Goal: Task Accomplishment & Management: Use online tool/utility

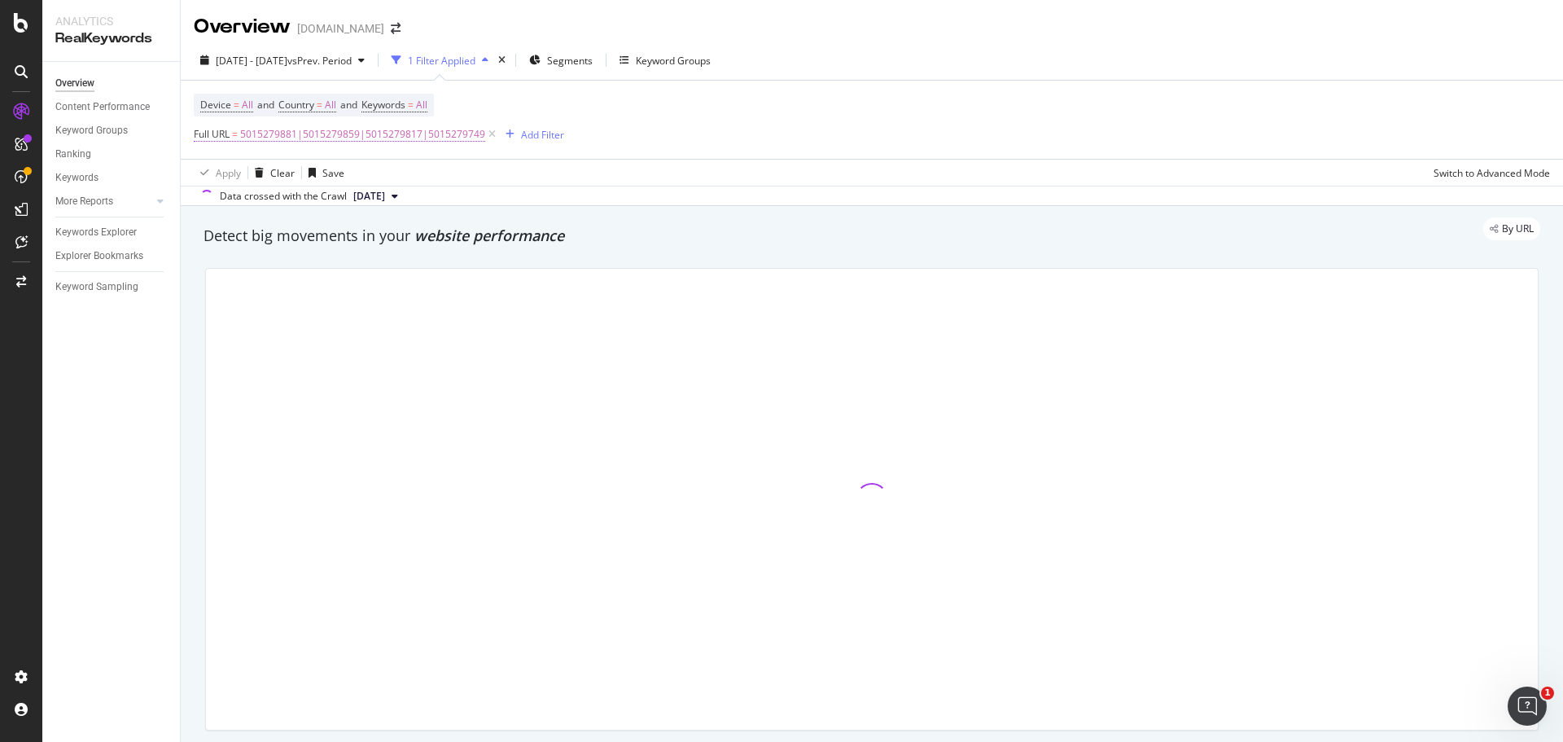
click at [335, 132] on span "5015279881|5015279859|5015279817|5015279749" at bounding box center [362, 134] width 245 height 23
click at [266, 171] on span "Matches regex" at bounding box center [242, 172] width 68 height 14
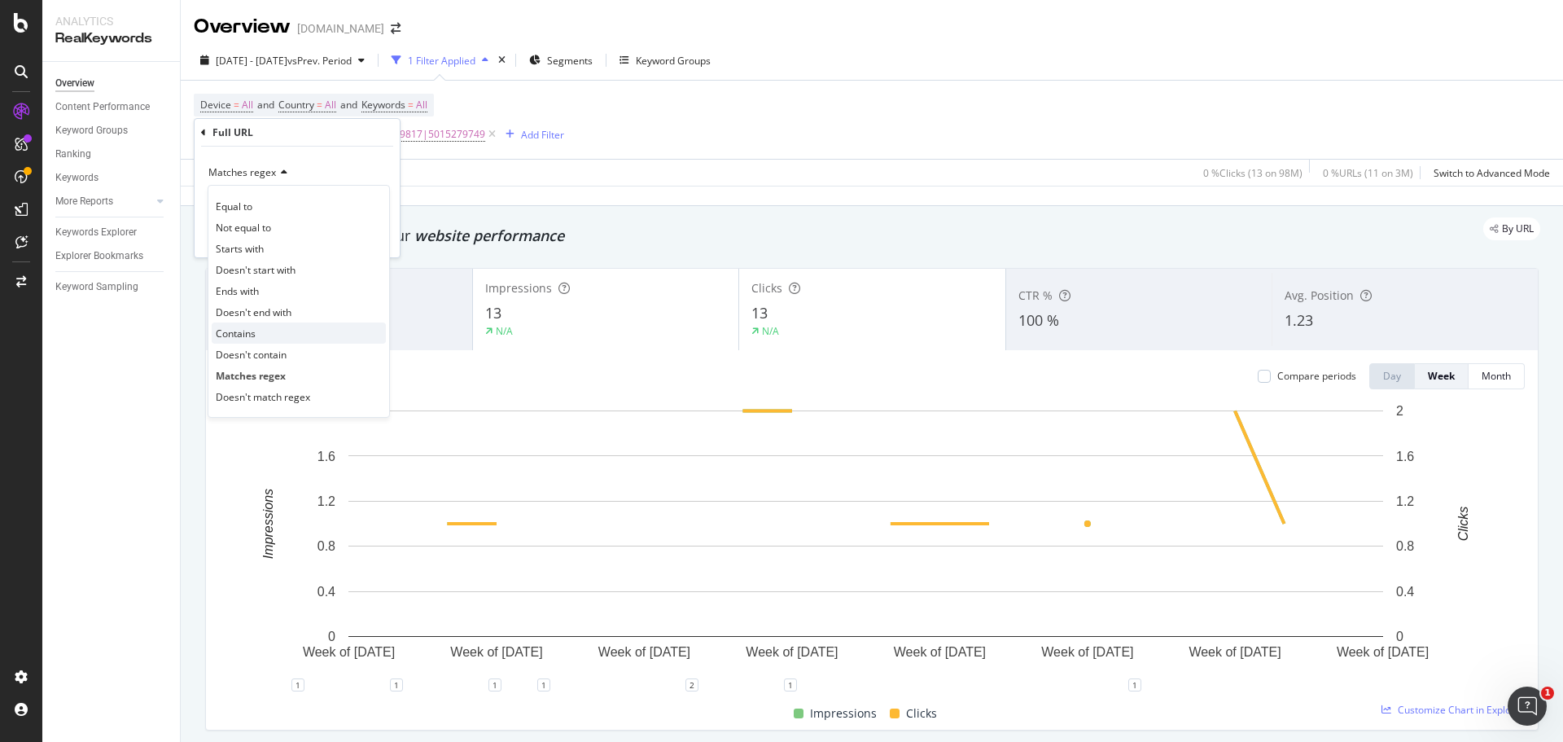
click at [252, 334] on span "Contains" at bounding box center [236, 333] width 40 height 14
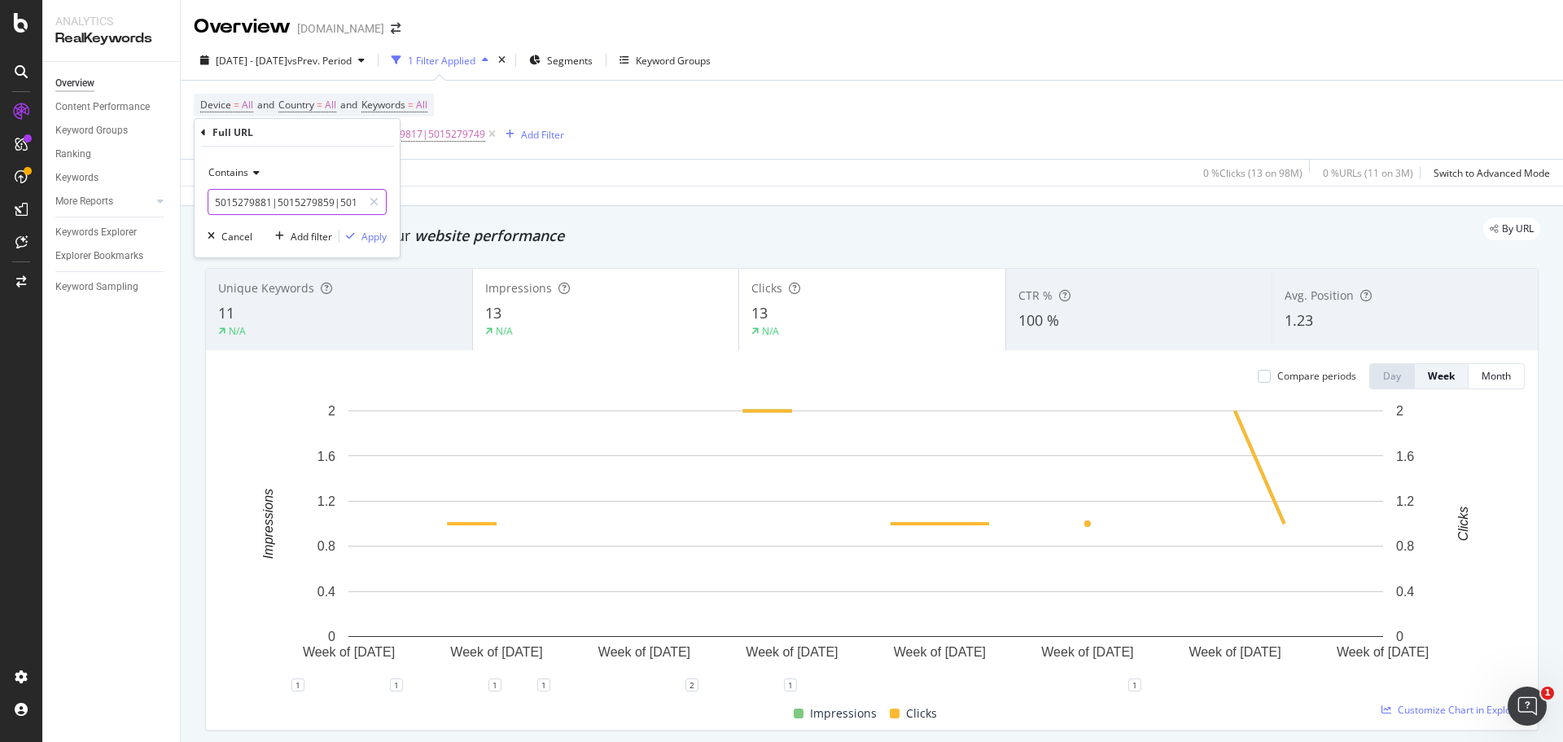
click at [297, 209] on input "5015279881|5015279859|5015279817|5015279749" at bounding box center [285, 202] width 154 height 26
paste input "Homdec"
type input "Homdec"
click at [378, 239] on div "Apply" at bounding box center [373, 237] width 25 height 14
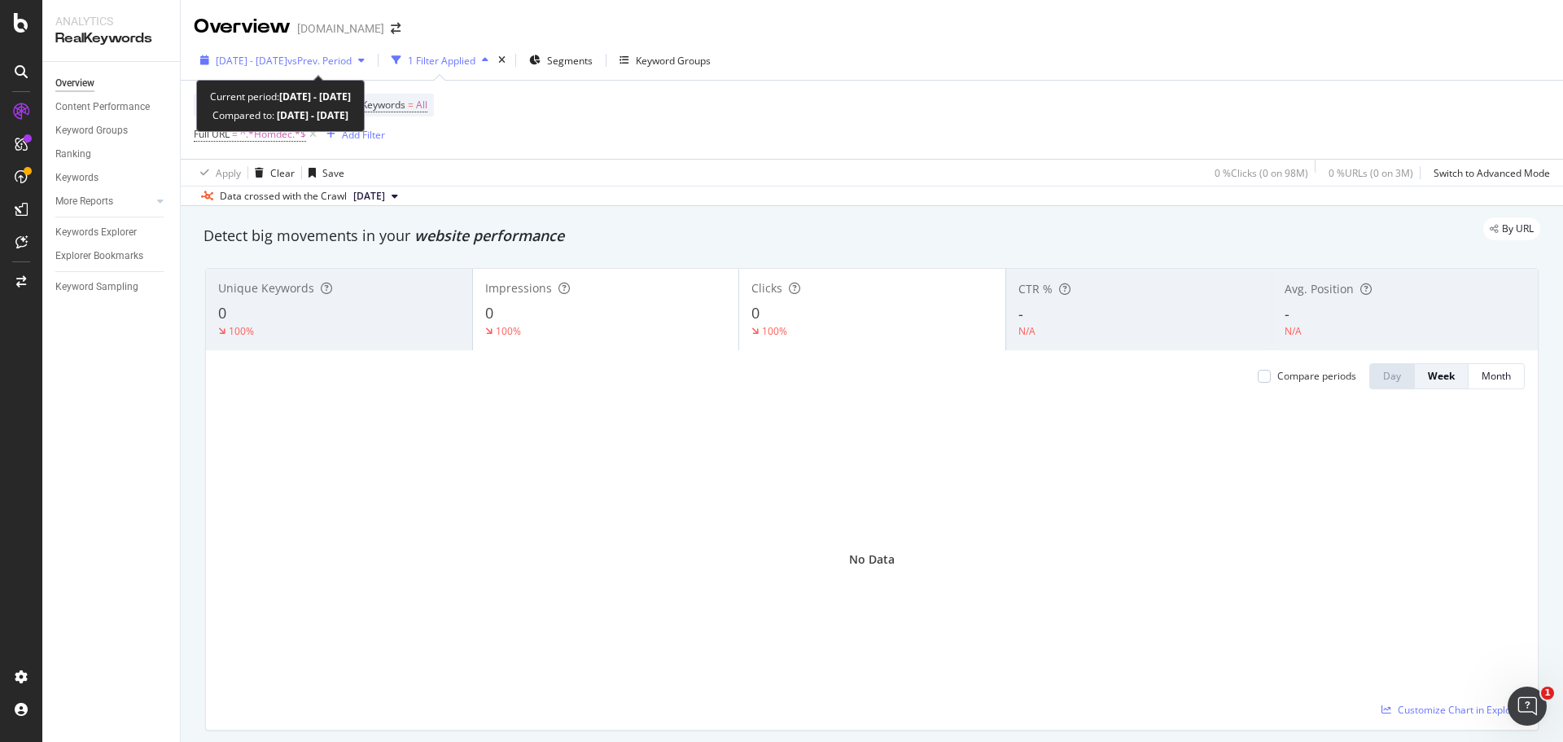
click at [352, 63] on span "vs Prev. Period" at bounding box center [319, 61] width 64 height 14
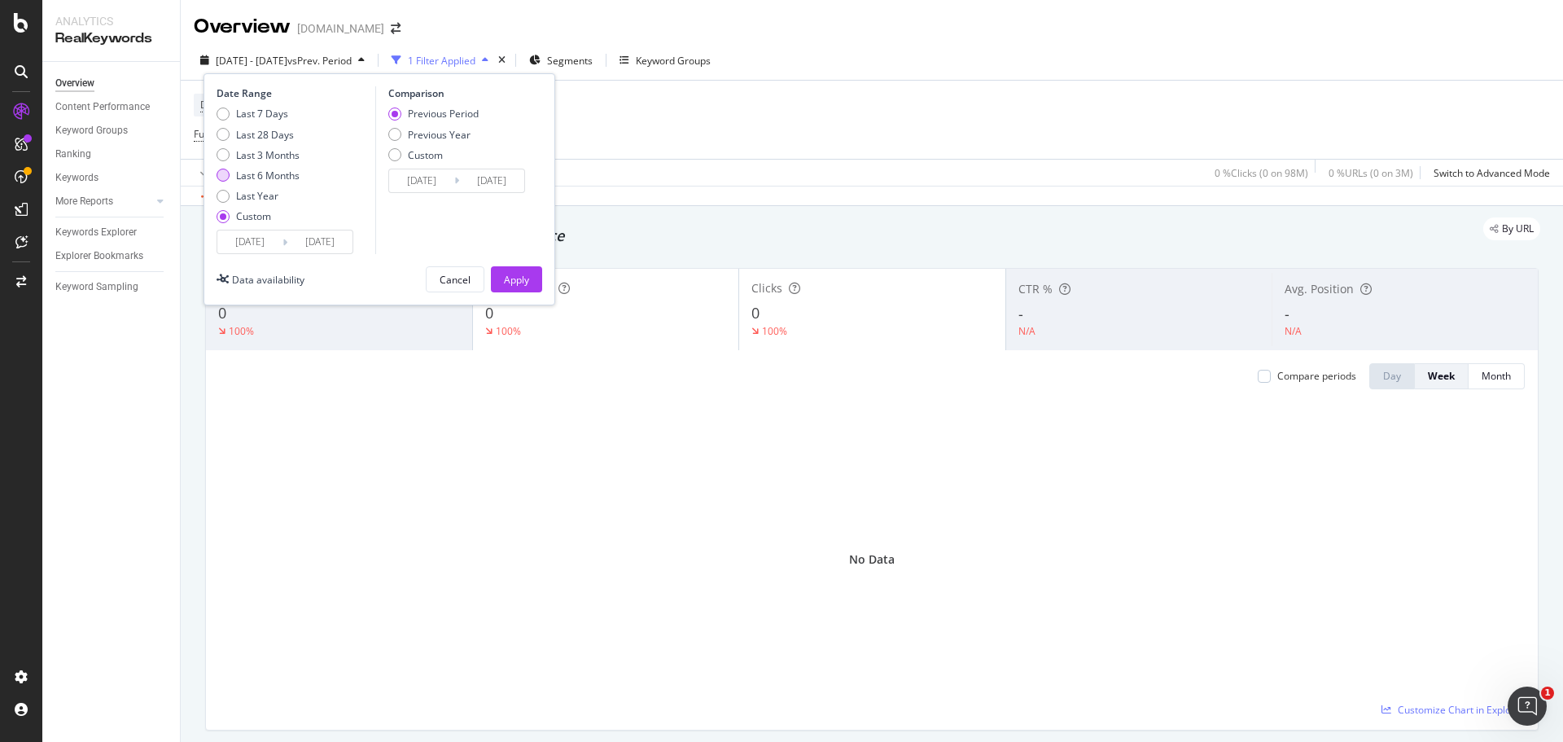
click at [274, 172] on div "Last 6 Months" at bounding box center [267, 176] width 63 height 14
type input "2025/02/20"
type input "2025/08/19"
type input "2024/08/22"
type input "2025/02/19"
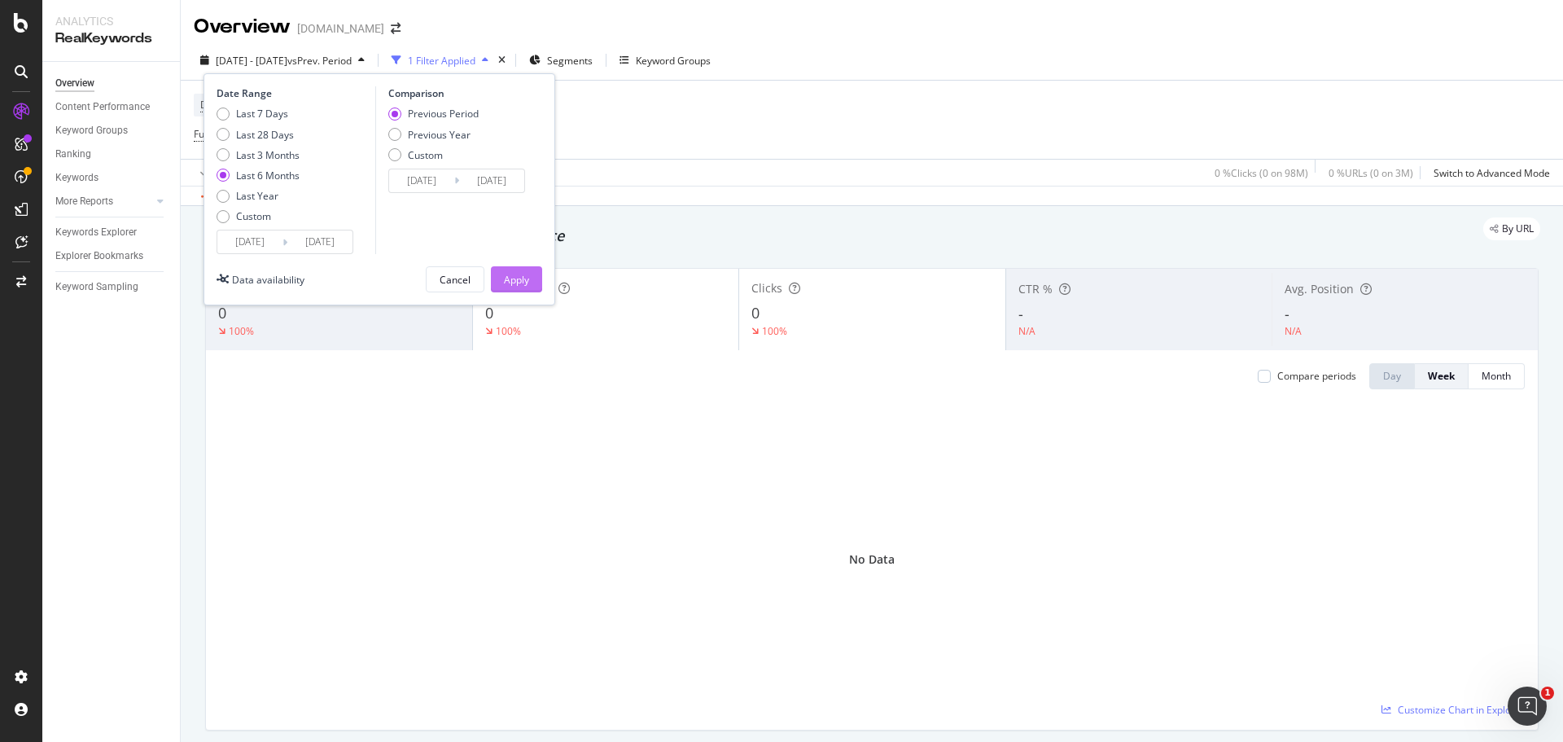
click at [513, 274] on div "Apply" at bounding box center [516, 280] width 25 height 14
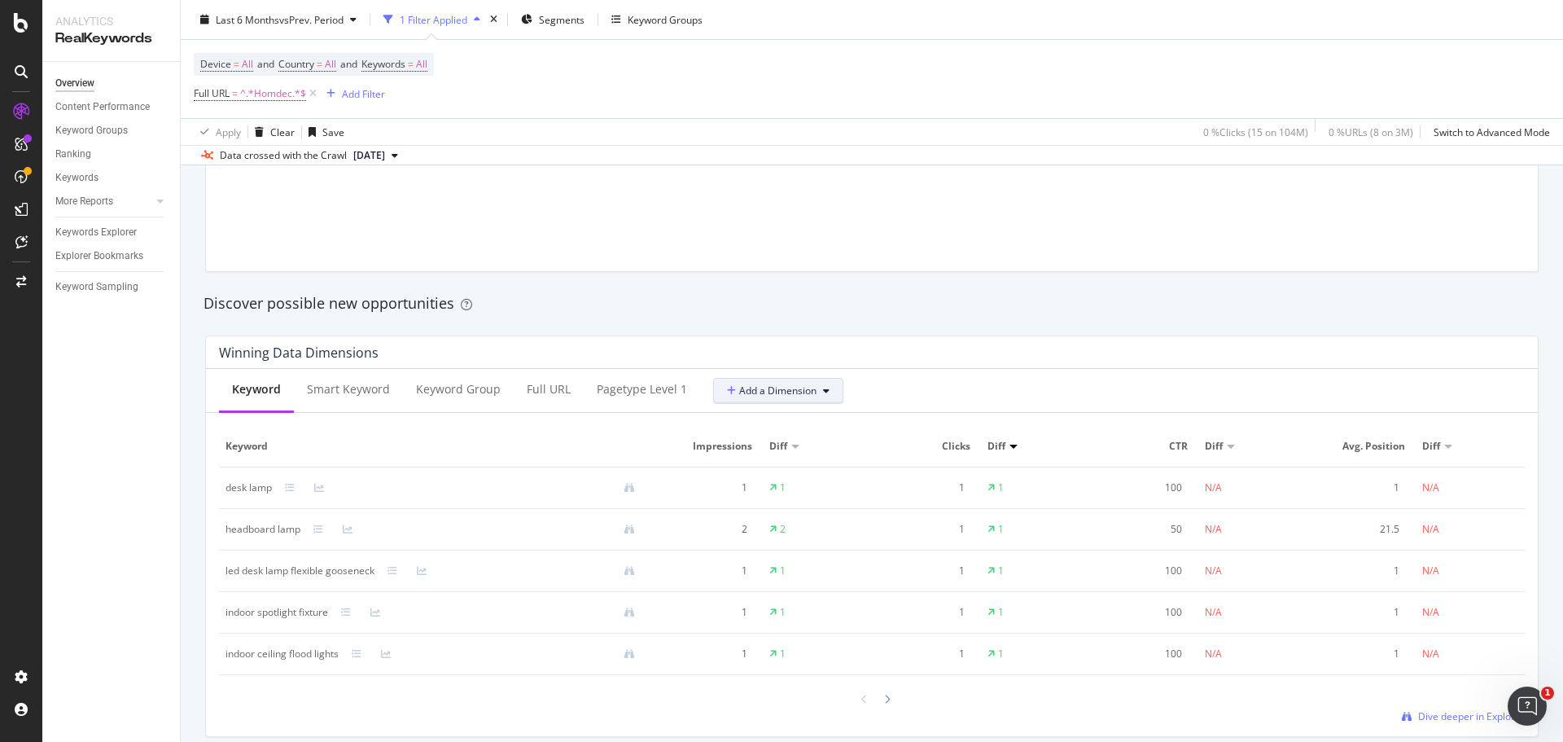
scroll to position [1547, 0]
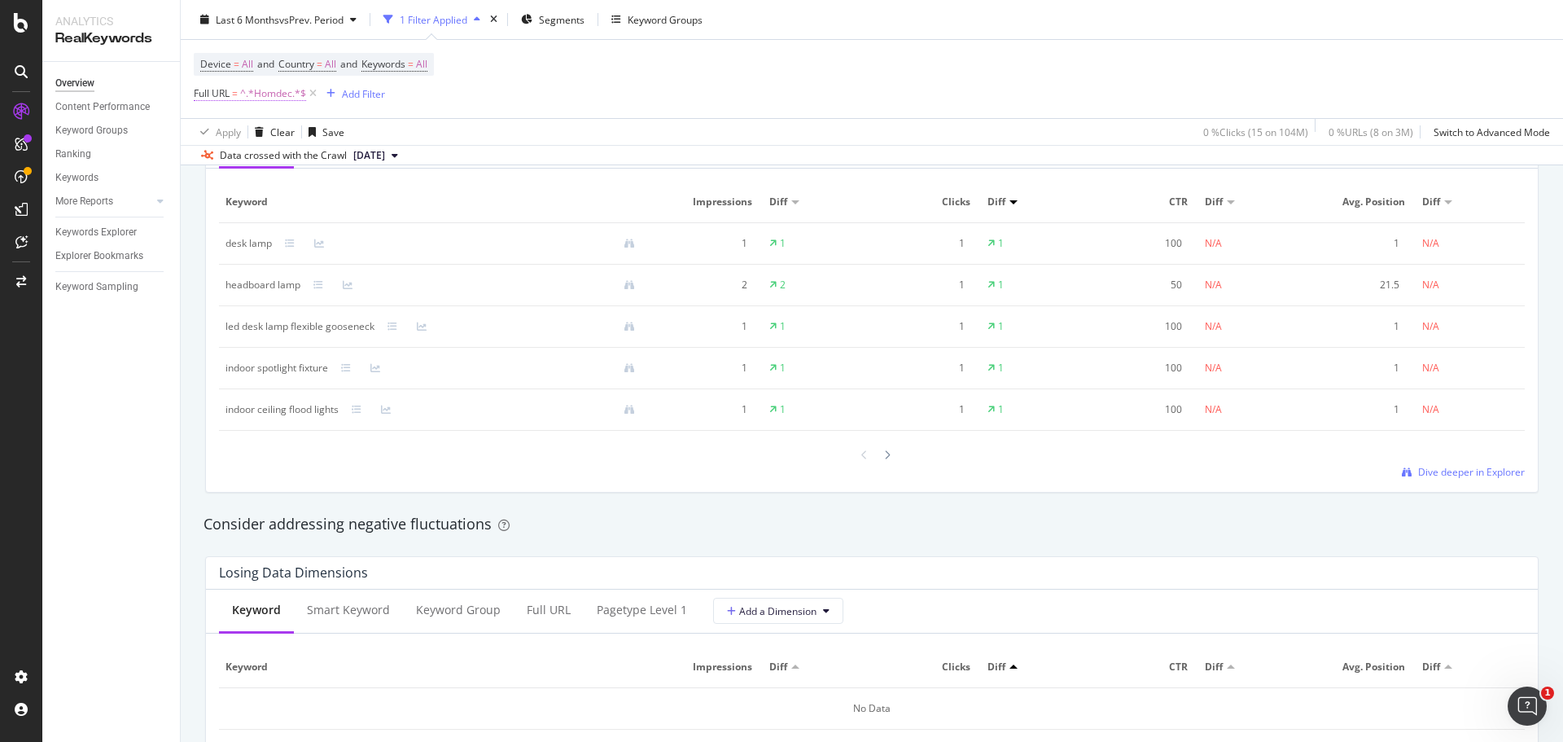
click at [281, 90] on span "^.*Homdec.*$" at bounding box center [273, 93] width 66 height 23
click at [239, 135] on span "Contains" at bounding box center [228, 132] width 40 height 14
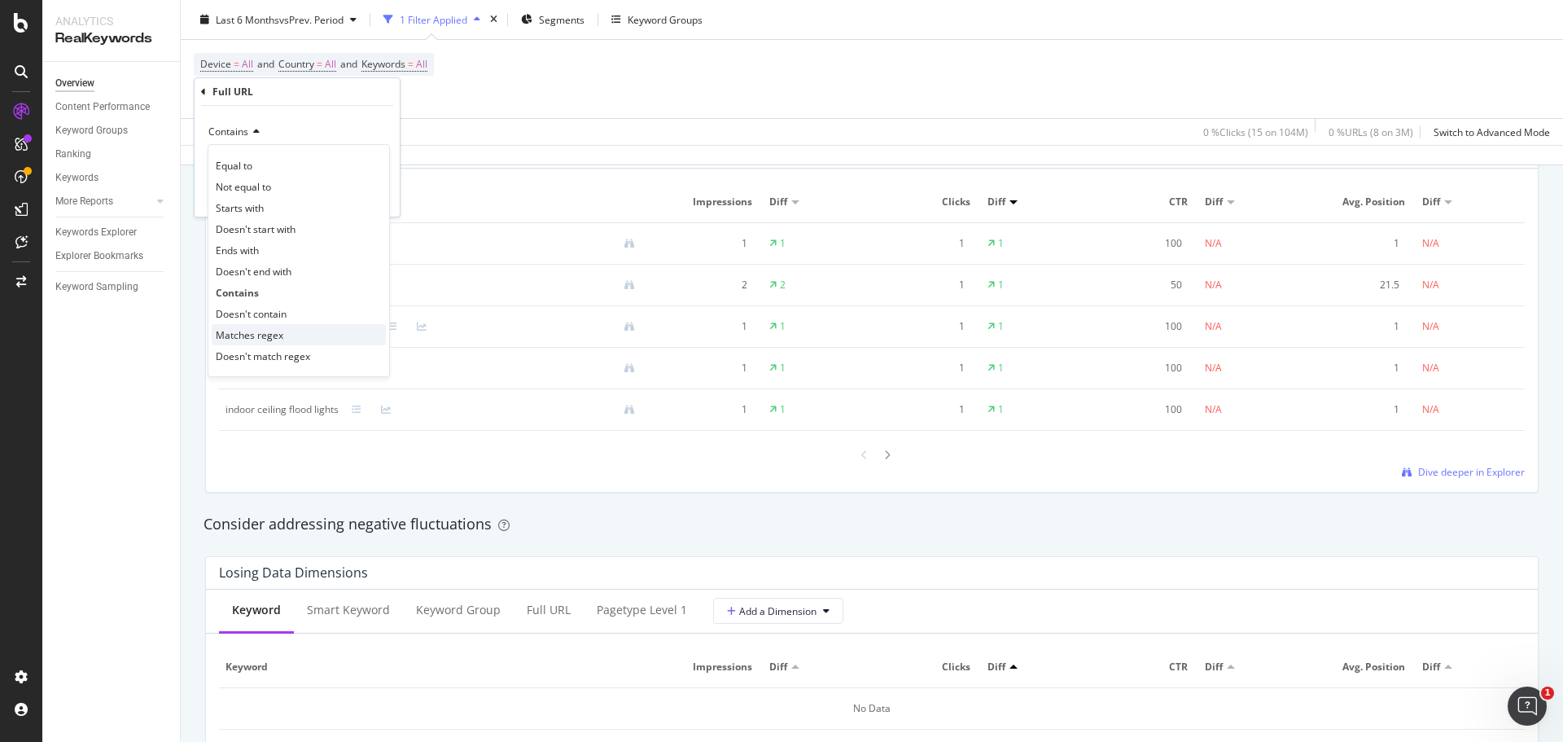
click at [277, 335] on span "Matches regex" at bounding box center [250, 335] width 68 height 14
click at [284, 160] on input "Homdec" at bounding box center [285, 161] width 154 height 26
type input "Homdec|homdec"
click at [375, 197] on div "Apply" at bounding box center [373, 196] width 25 height 14
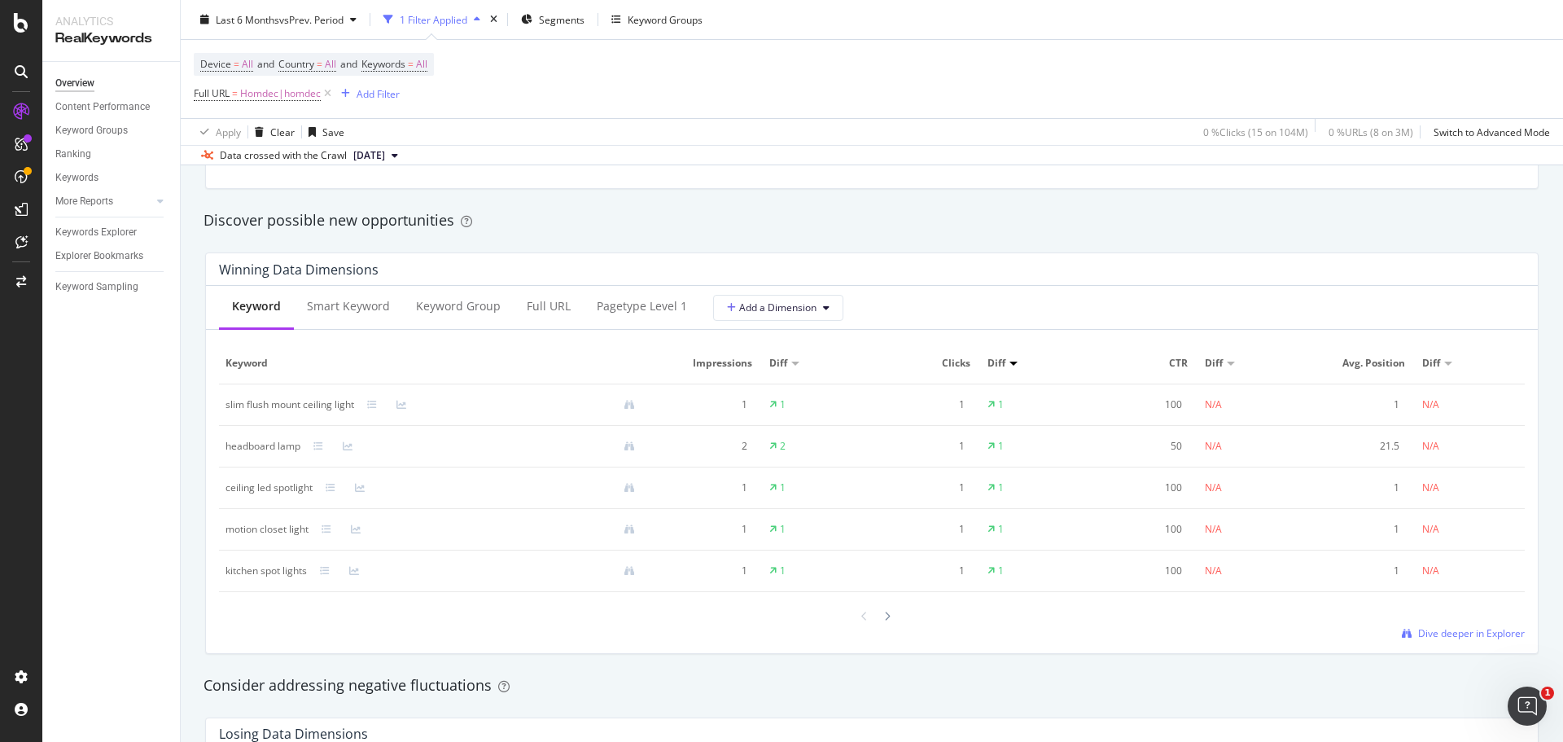
scroll to position [1384, 0]
click at [551, 306] on div "Full URL" at bounding box center [549, 308] width 44 height 16
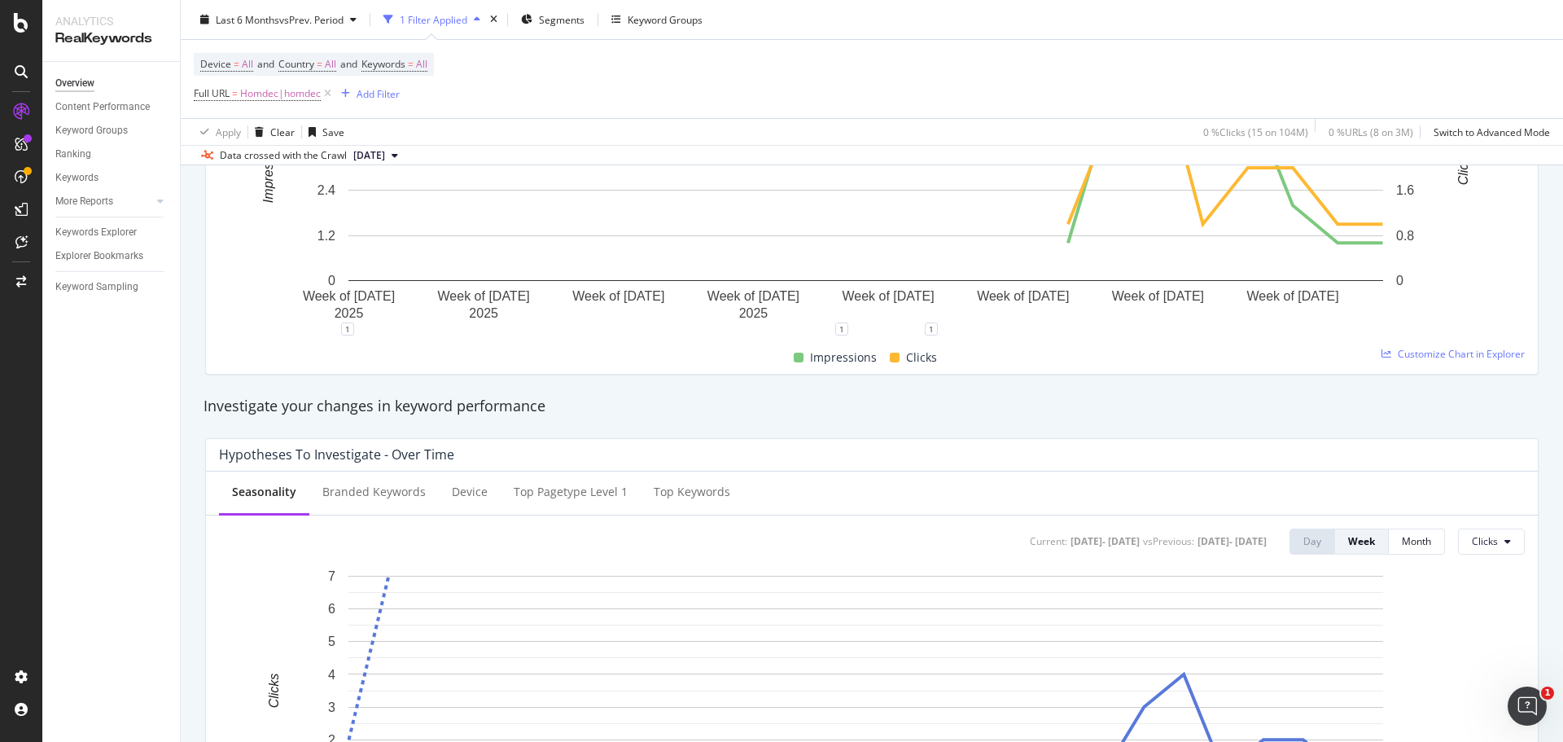
scroll to position [0, 0]
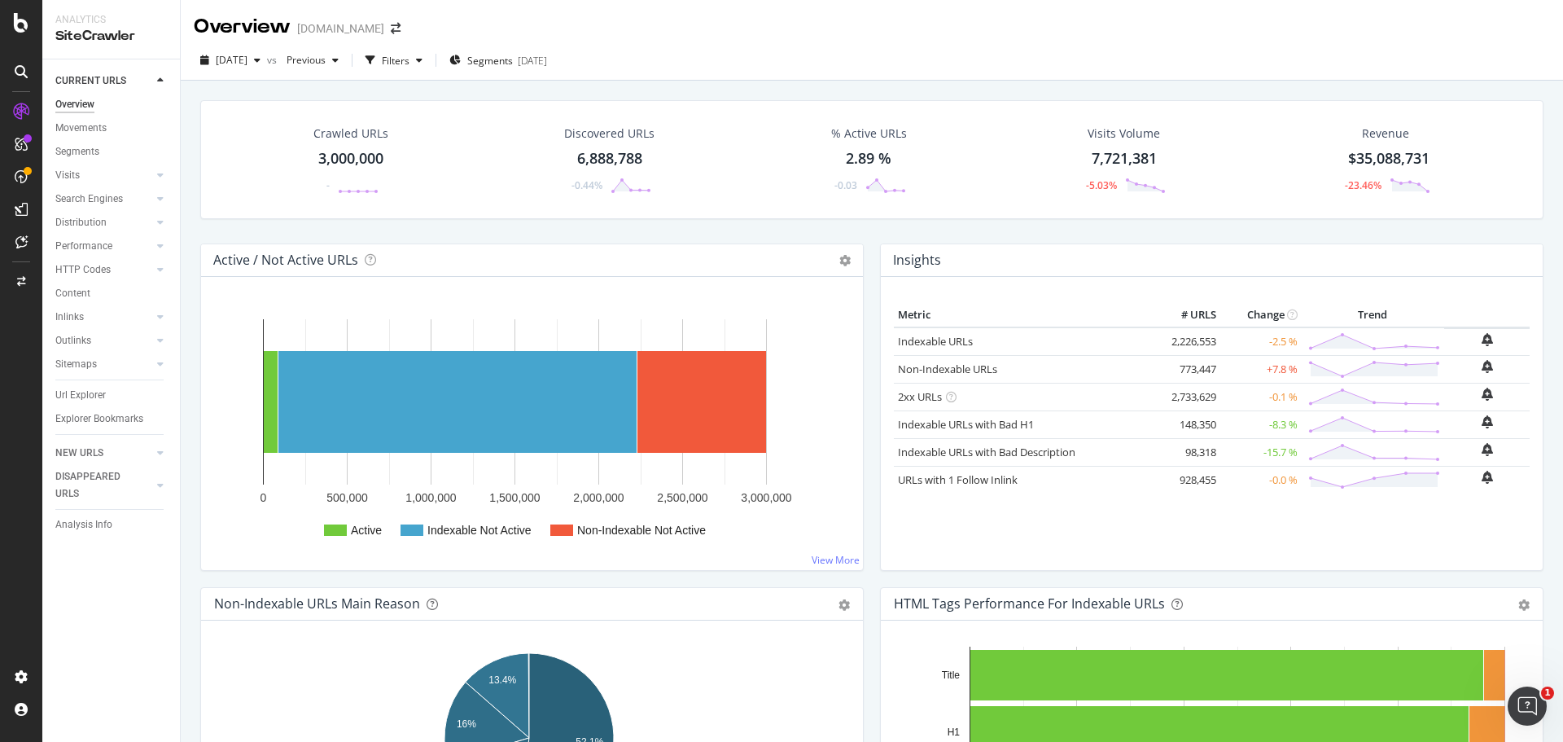
click at [90, 383] on div "Url Explorer" at bounding box center [117, 395] width 125 height 24
click at [98, 389] on div "Url Explorer" at bounding box center [80, 395] width 50 height 17
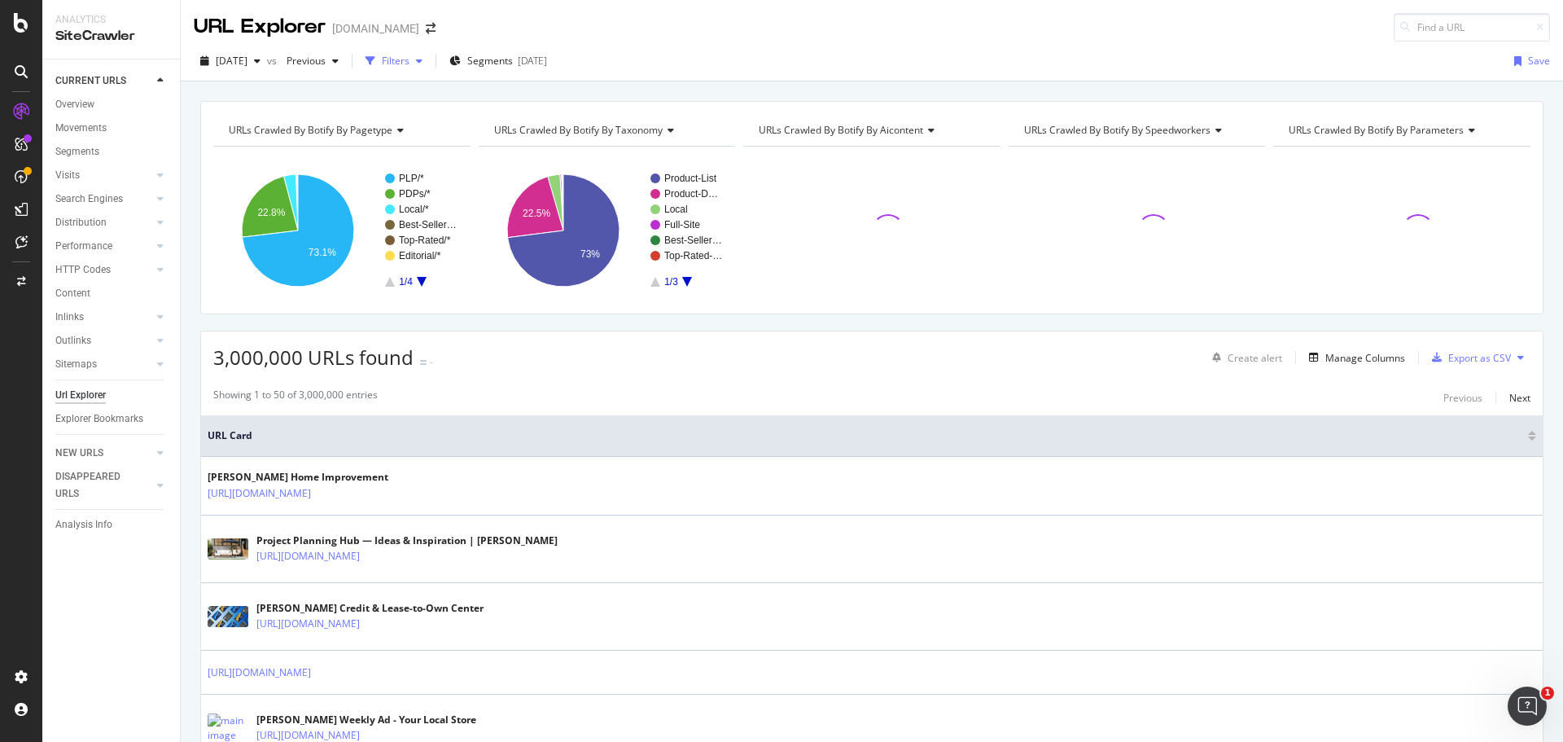
click at [429, 63] on div "button" at bounding box center [419, 61] width 20 height 10
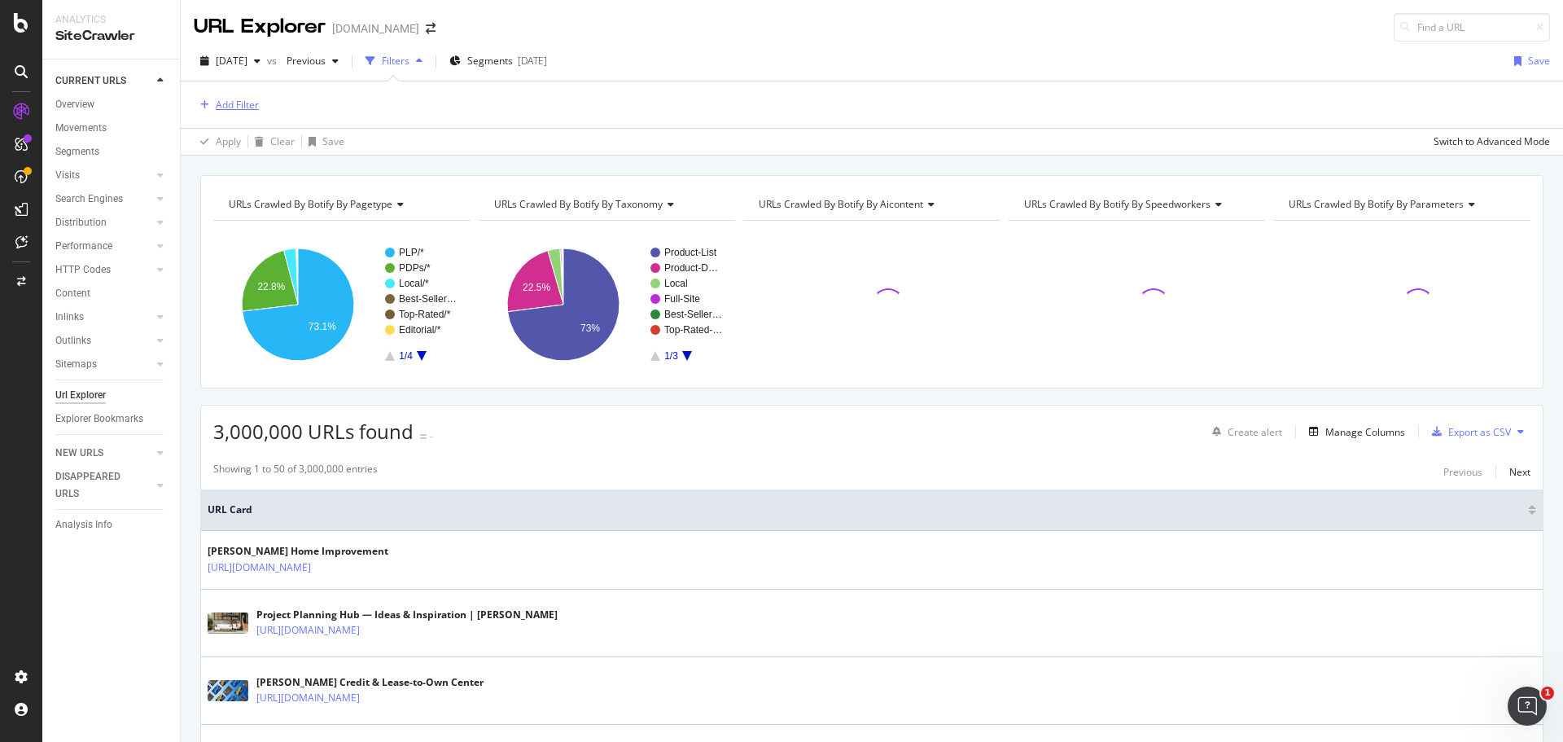
click at [240, 105] on div "Add Filter" at bounding box center [237, 105] width 43 height 14
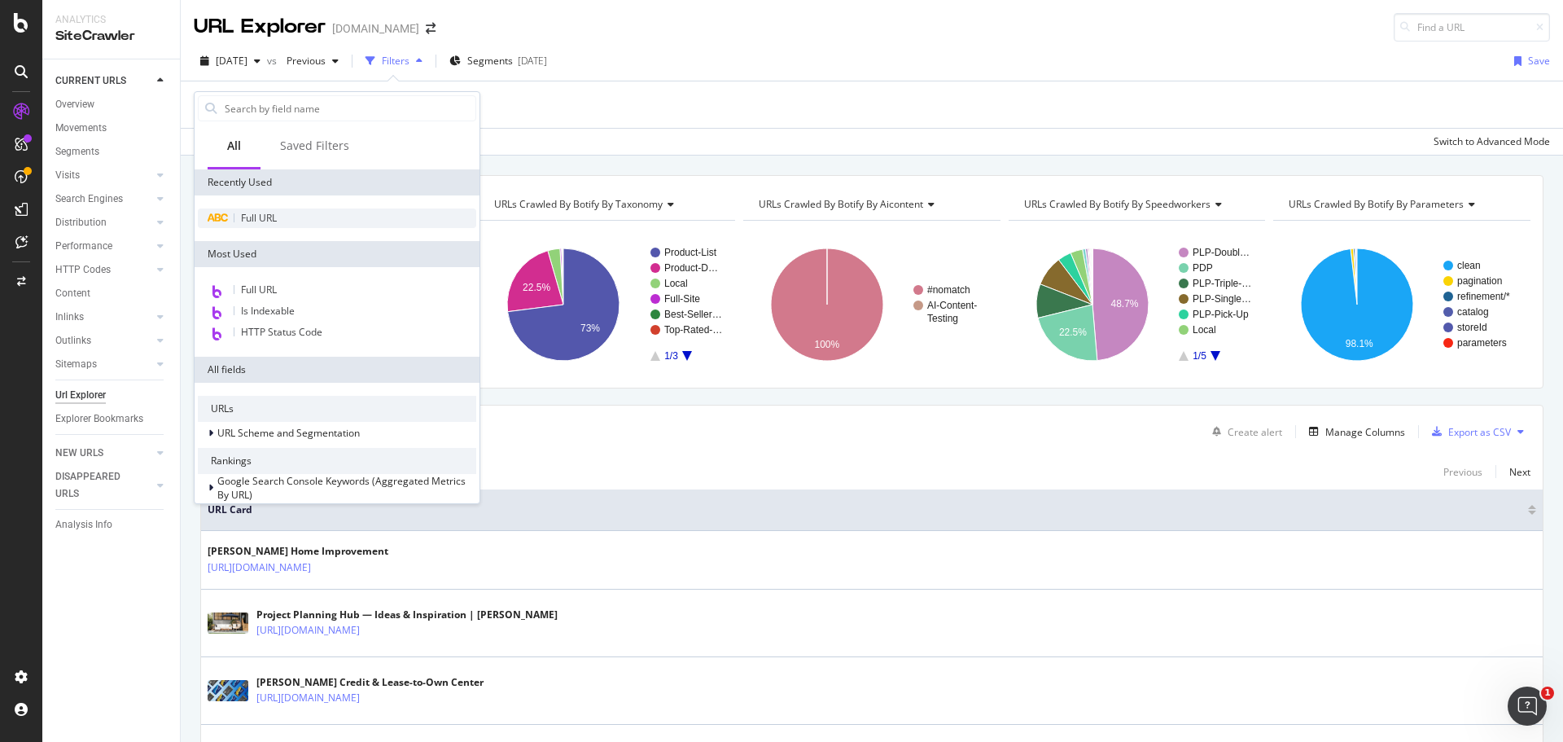
click at [282, 226] on div "Full URL" at bounding box center [337, 218] width 278 height 20
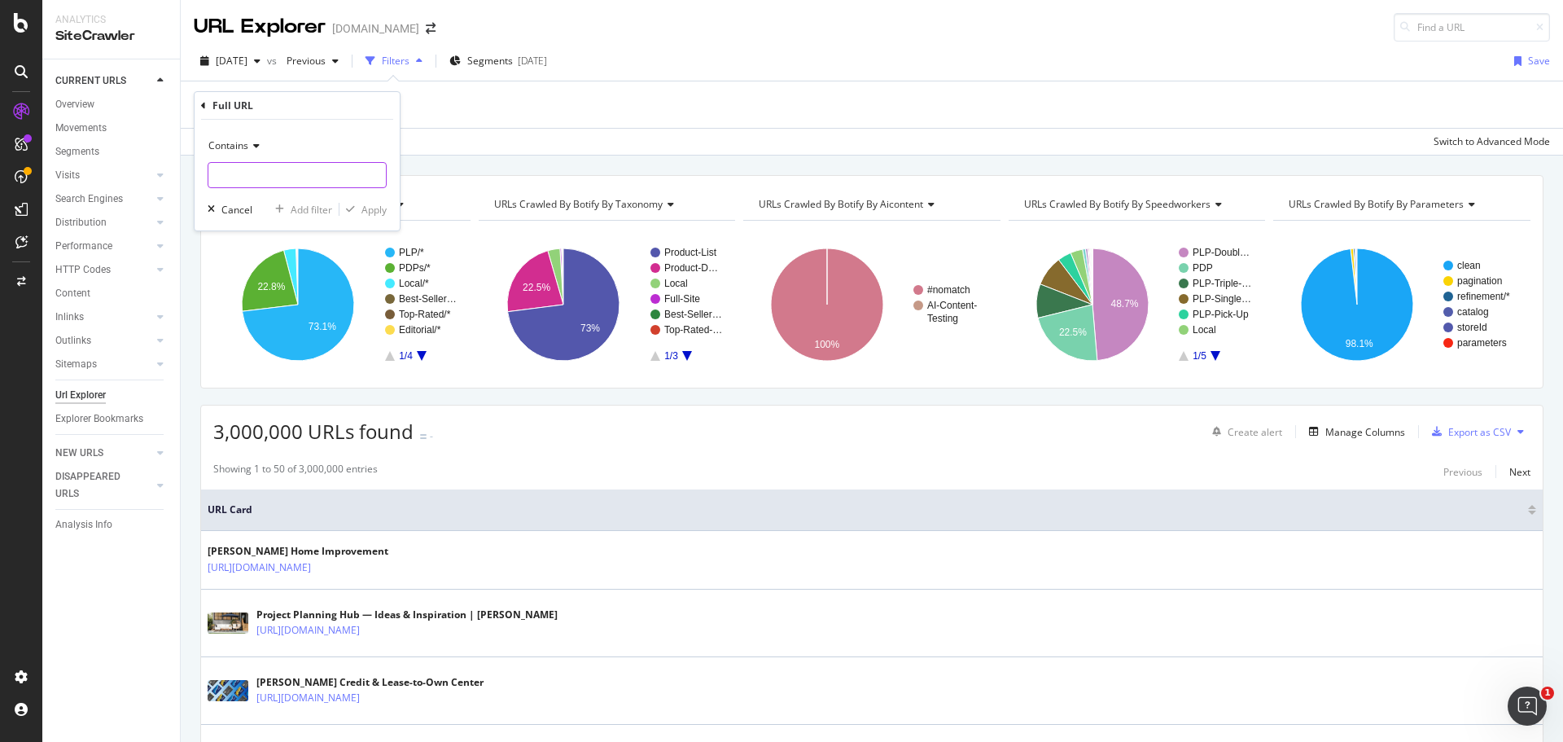
click at [299, 175] on input "text" at bounding box center [296, 175] width 177 height 26
paste input "Homdec"
type input "Homdec"
click at [374, 207] on div "Apply" at bounding box center [373, 210] width 25 height 14
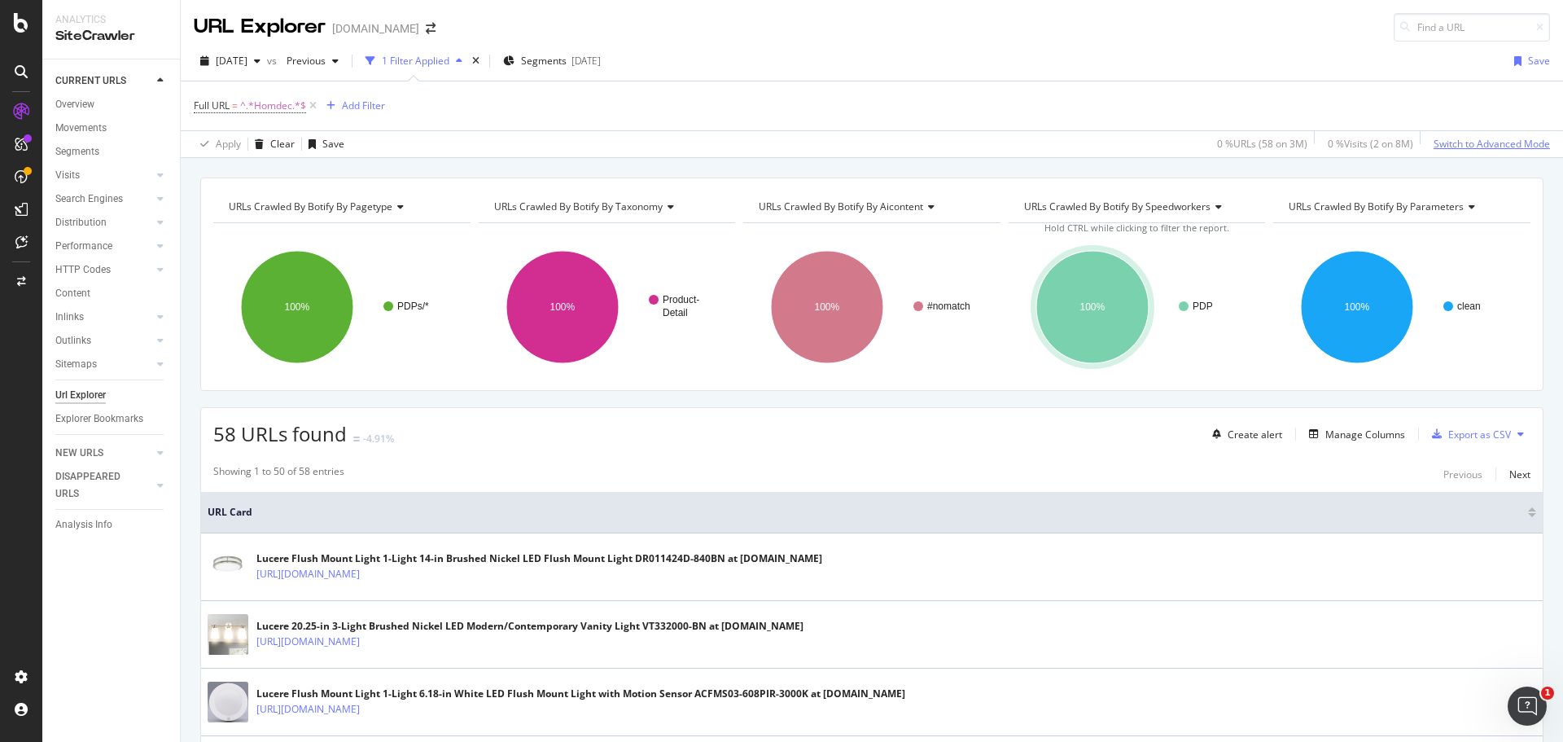
click at [1501, 151] on div "Switch to Advanced Mode" at bounding box center [1492, 144] width 116 height 24
click at [449, 99] on div "Add Filter Group" at bounding box center [451, 105] width 74 height 14
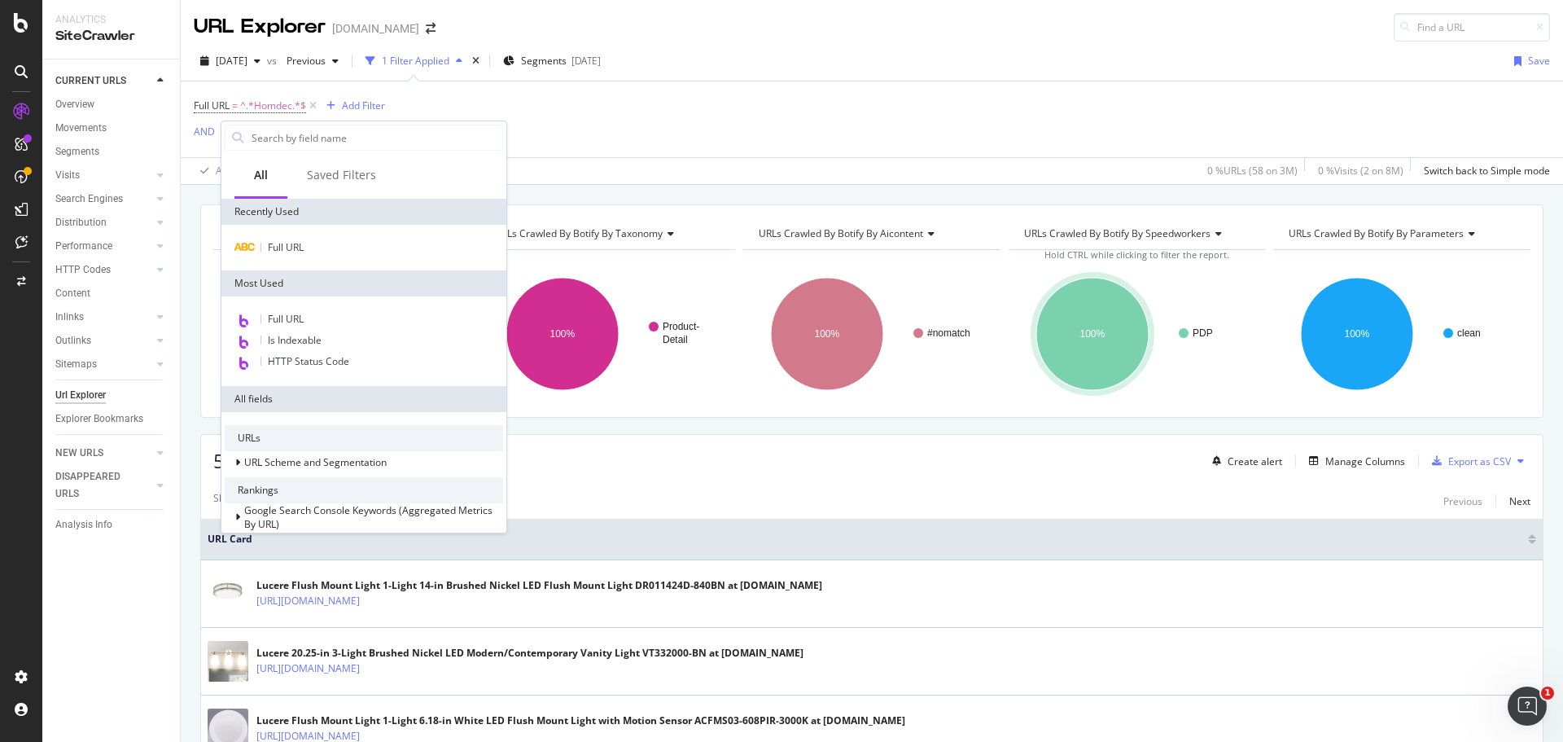
click at [635, 114] on div "Full URL = ^.*Homdec.*$ Add Filter AND Add Filter" at bounding box center [872, 119] width 1356 height 76
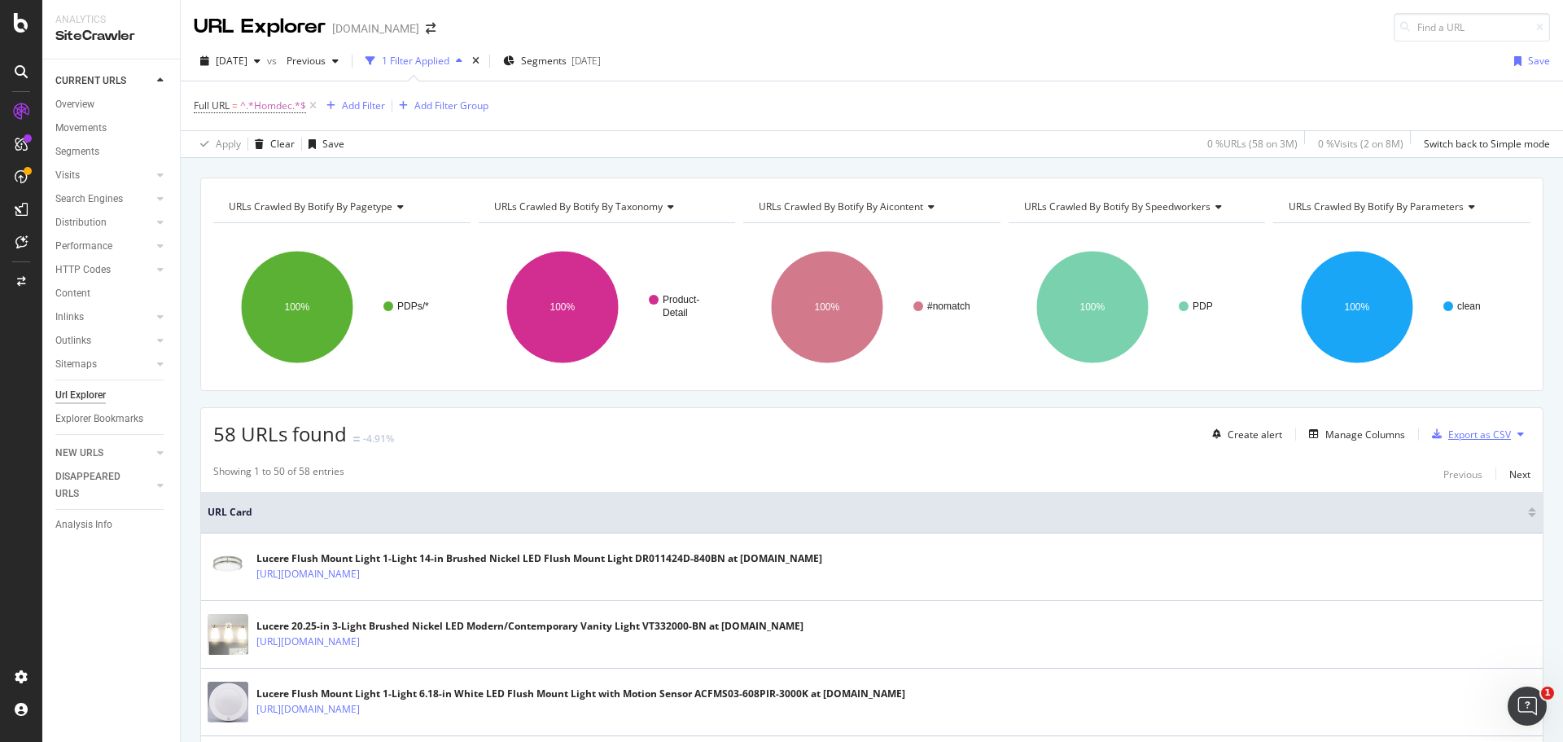
click at [1448, 437] on div "Export as CSV" at bounding box center [1479, 434] width 63 height 14
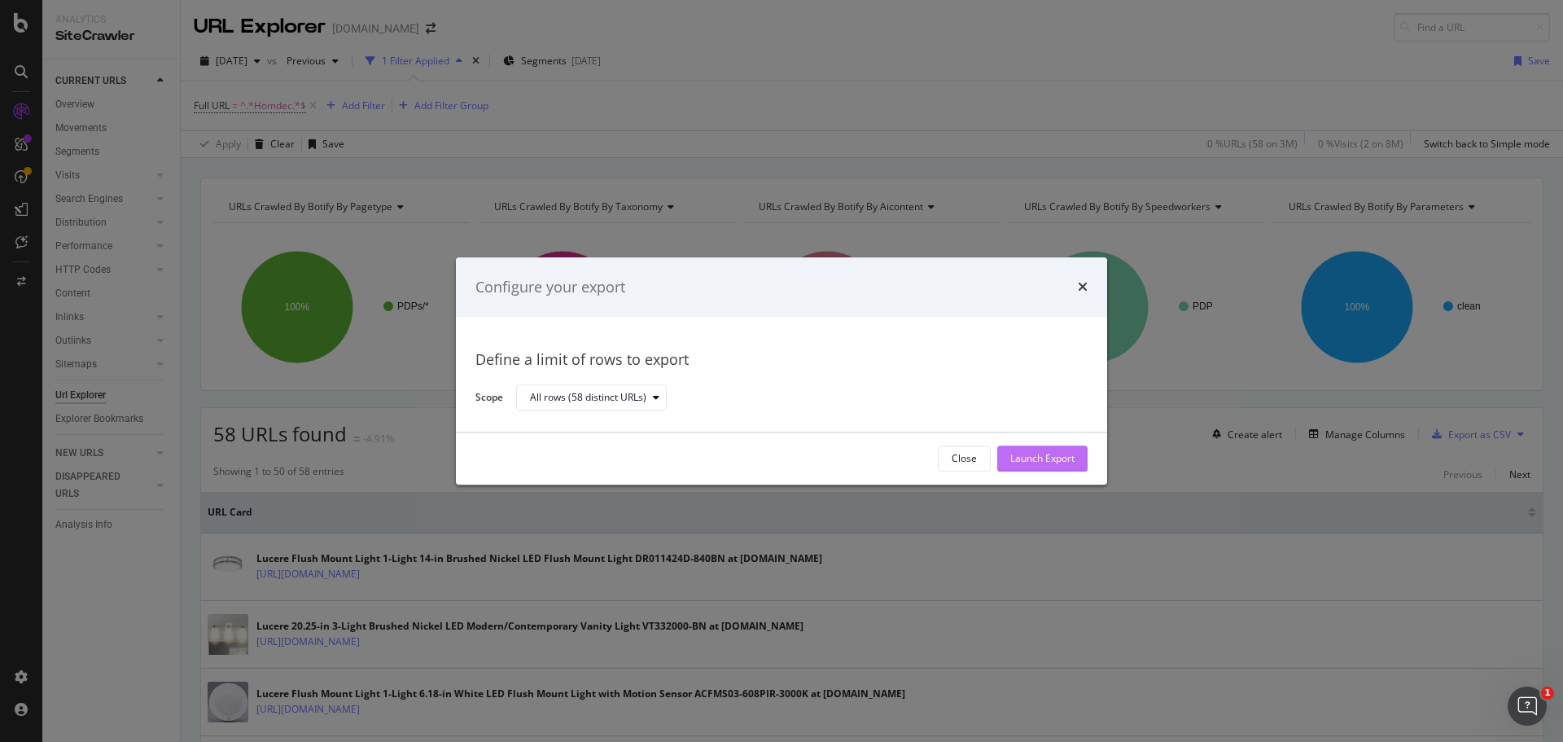
click at [1041, 468] on div "Launch Export" at bounding box center [1042, 458] width 64 height 24
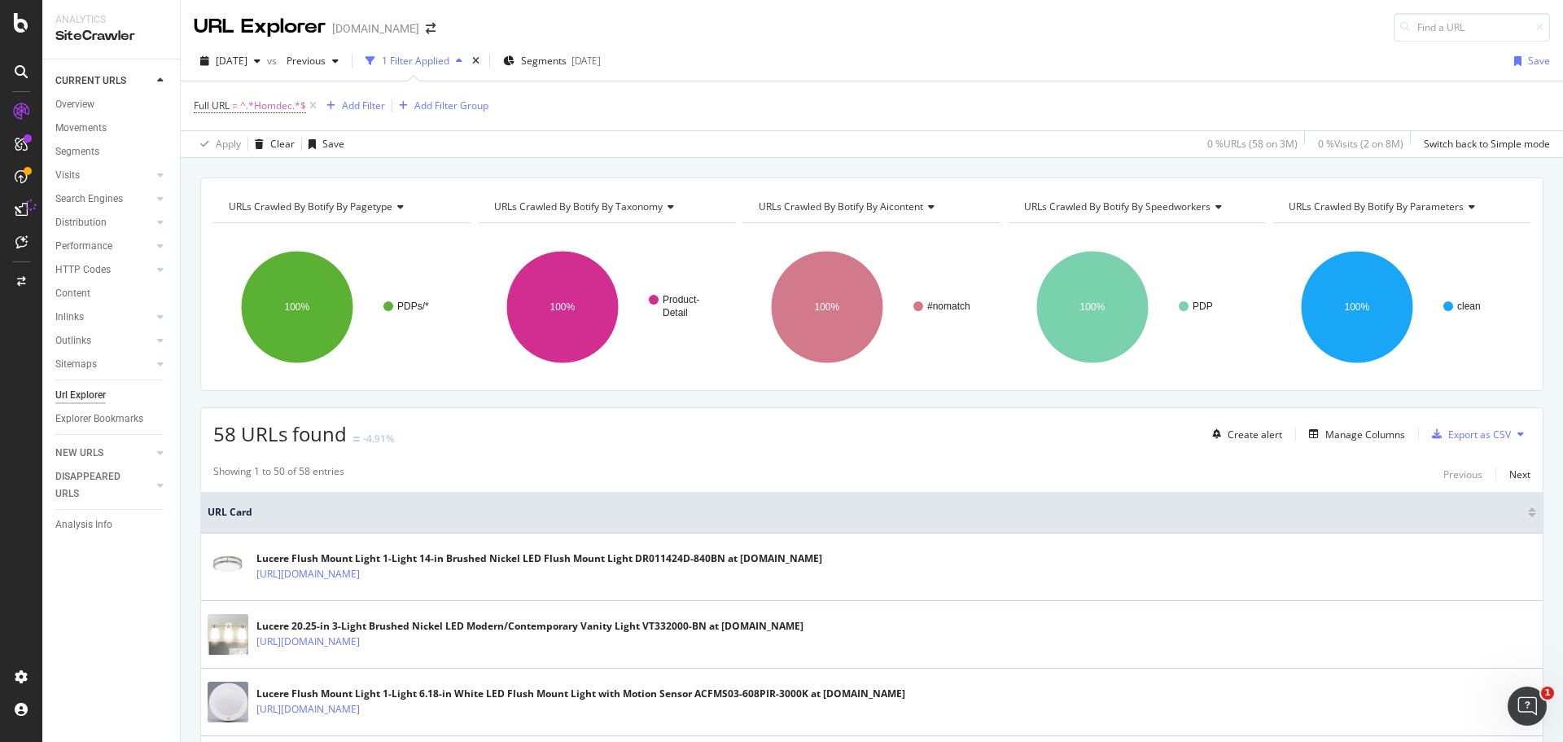
drag, startPoint x: 1379, startPoint y: 4, endPoint x: 1166, endPoint y: 78, distance: 225.8
click at [1162, 81] on div "Full URL = ^.*Homdec.*$ Add Filter Add Filter Group Apply Clear Save 0 % URLs (…" at bounding box center [872, 119] width 1382 height 77
click at [1471, 436] on div "Export as CSV" at bounding box center [1479, 434] width 63 height 14
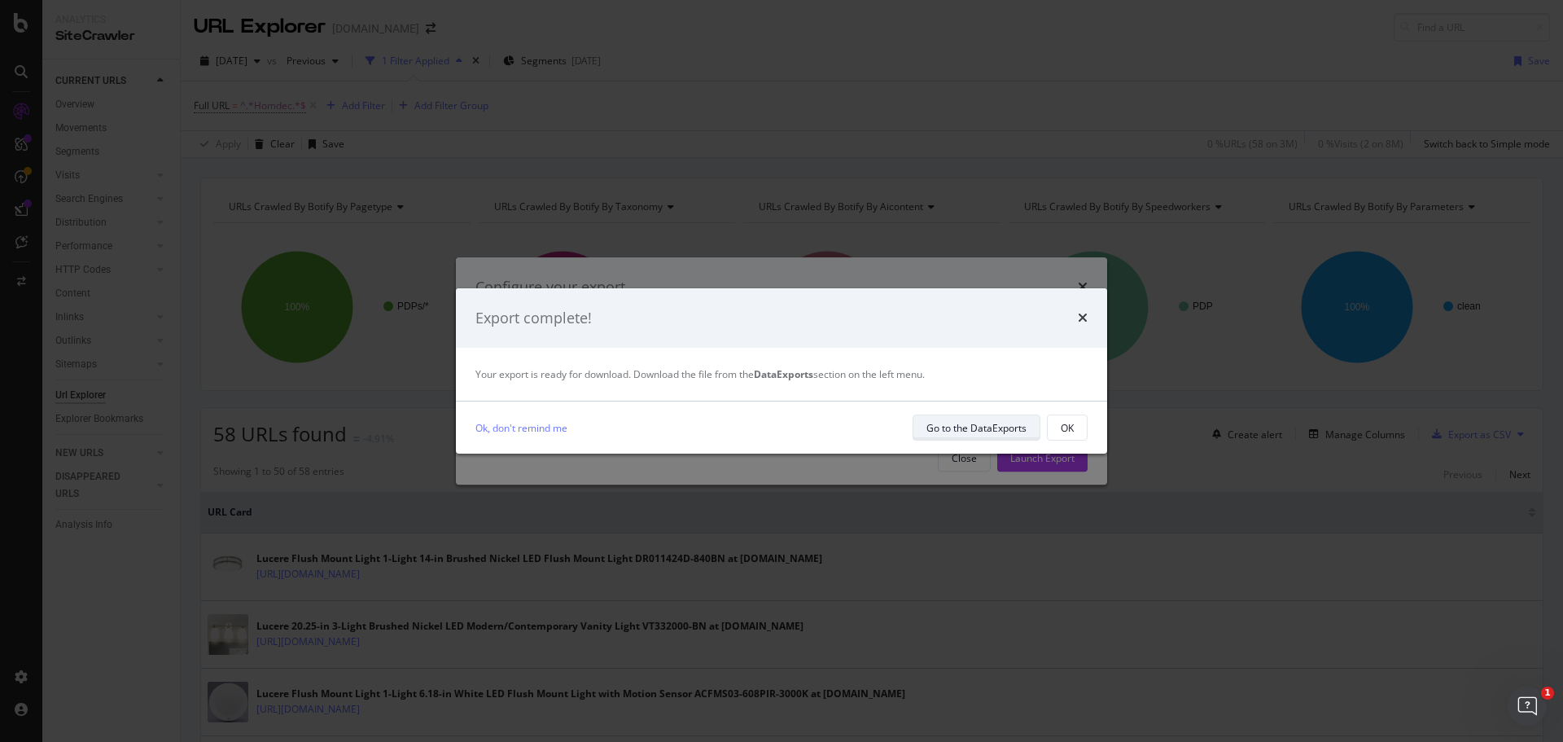
click at [985, 427] on div "Go to the DataExports" at bounding box center [976, 428] width 100 height 14
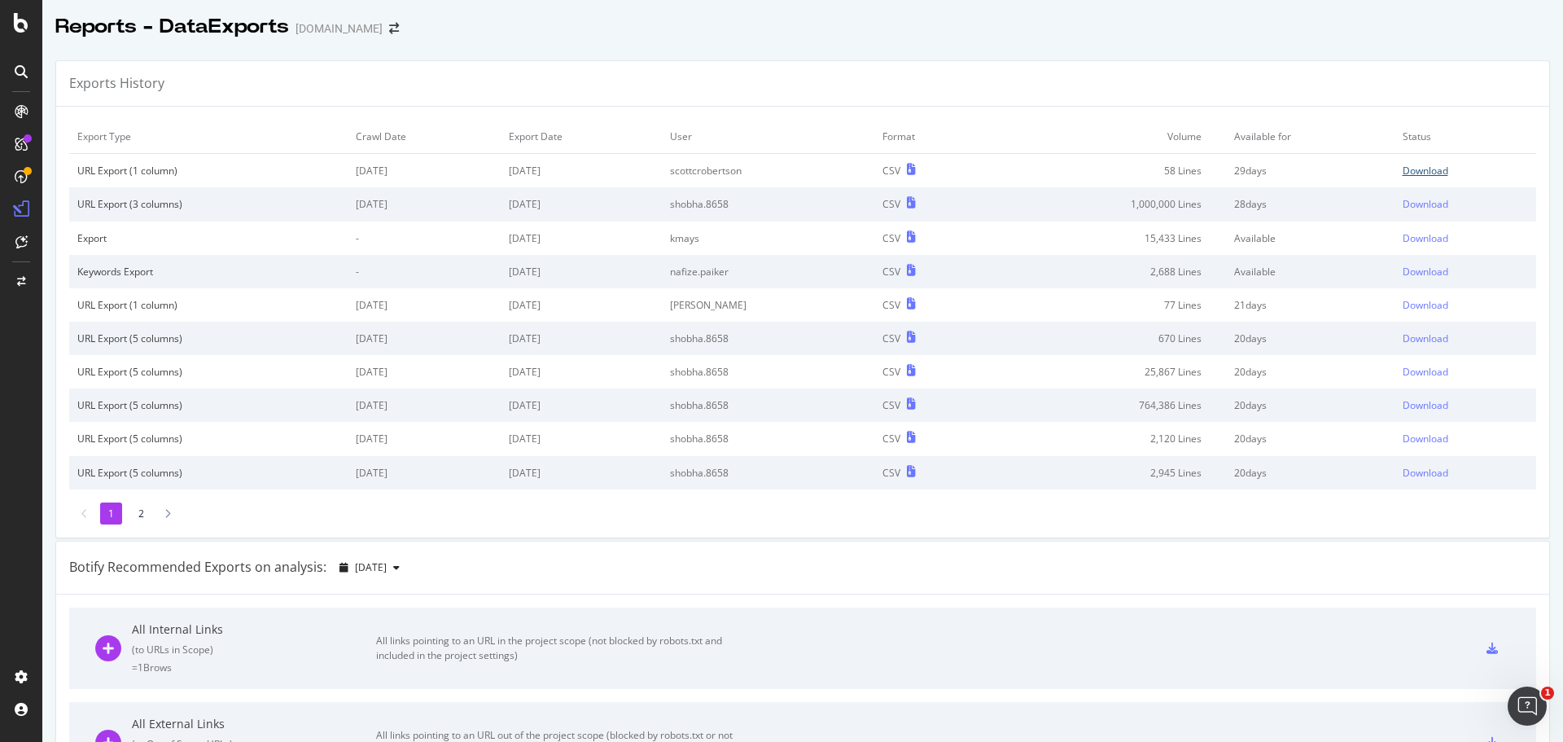
click at [1429, 171] on div "Download" at bounding box center [1426, 171] width 46 height 14
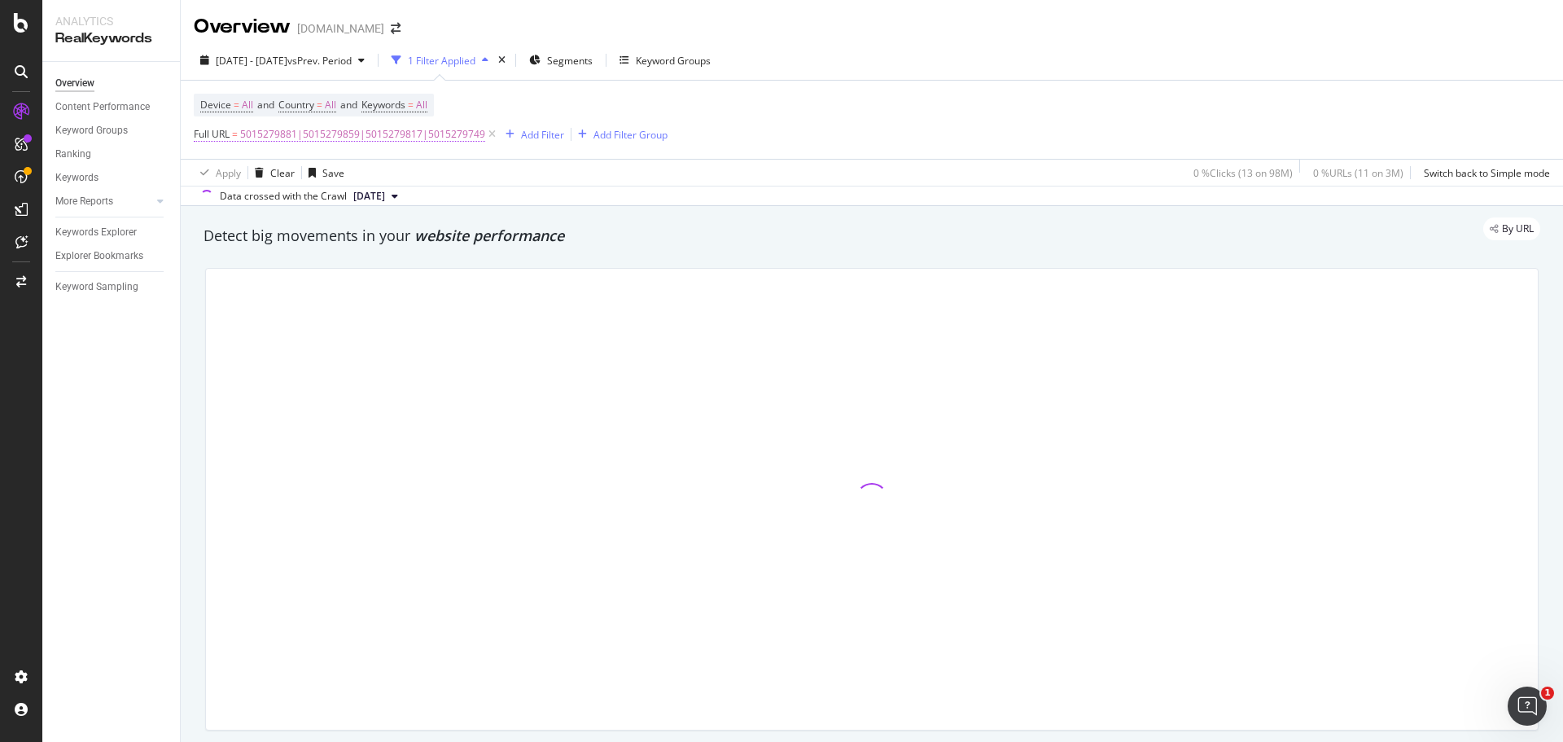
click at [465, 132] on span "5015279881|5015279859|5015279817|5015279749" at bounding box center [362, 134] width 245 height 23
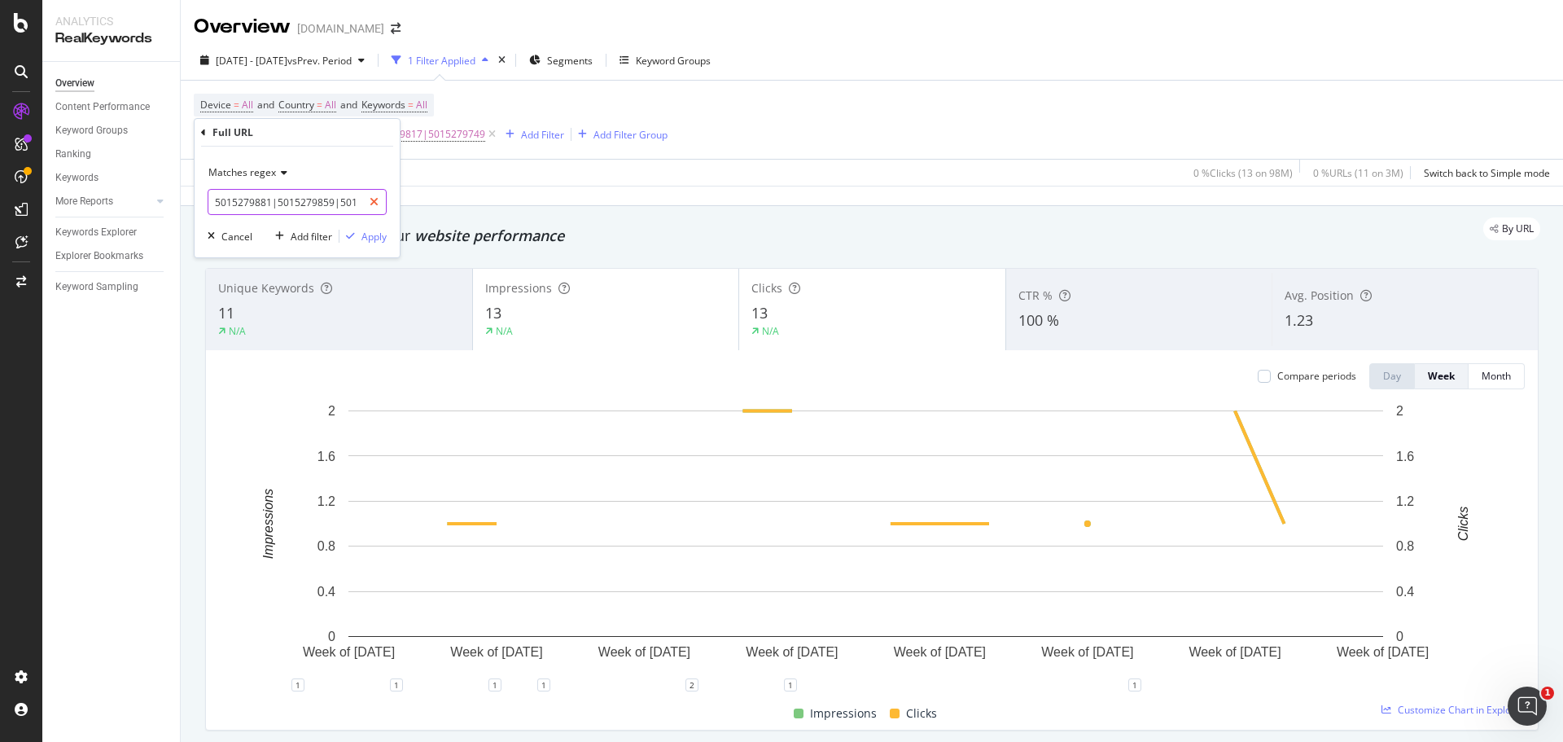
click at [376, 201] on icon at bounding box center [374, 201] width 9 height 11
click at [335, 205] on input "text" at bounding box center [296, 202] width 177 height 26
paste input "5013814605|5013814641|5013821893|5014065617|5013814575|5013821897|5014086865|50…"
click at [341, 200] on input "5013814605|5013814641|5013821893|5014065617|5013814575|5013821897|5014086865|50…" at bounding box center [285, 202] width 154 height 26
type input "5013814605|5013814641|5013821893|5014065617|5013814575|5013821897|5014086865|50…"
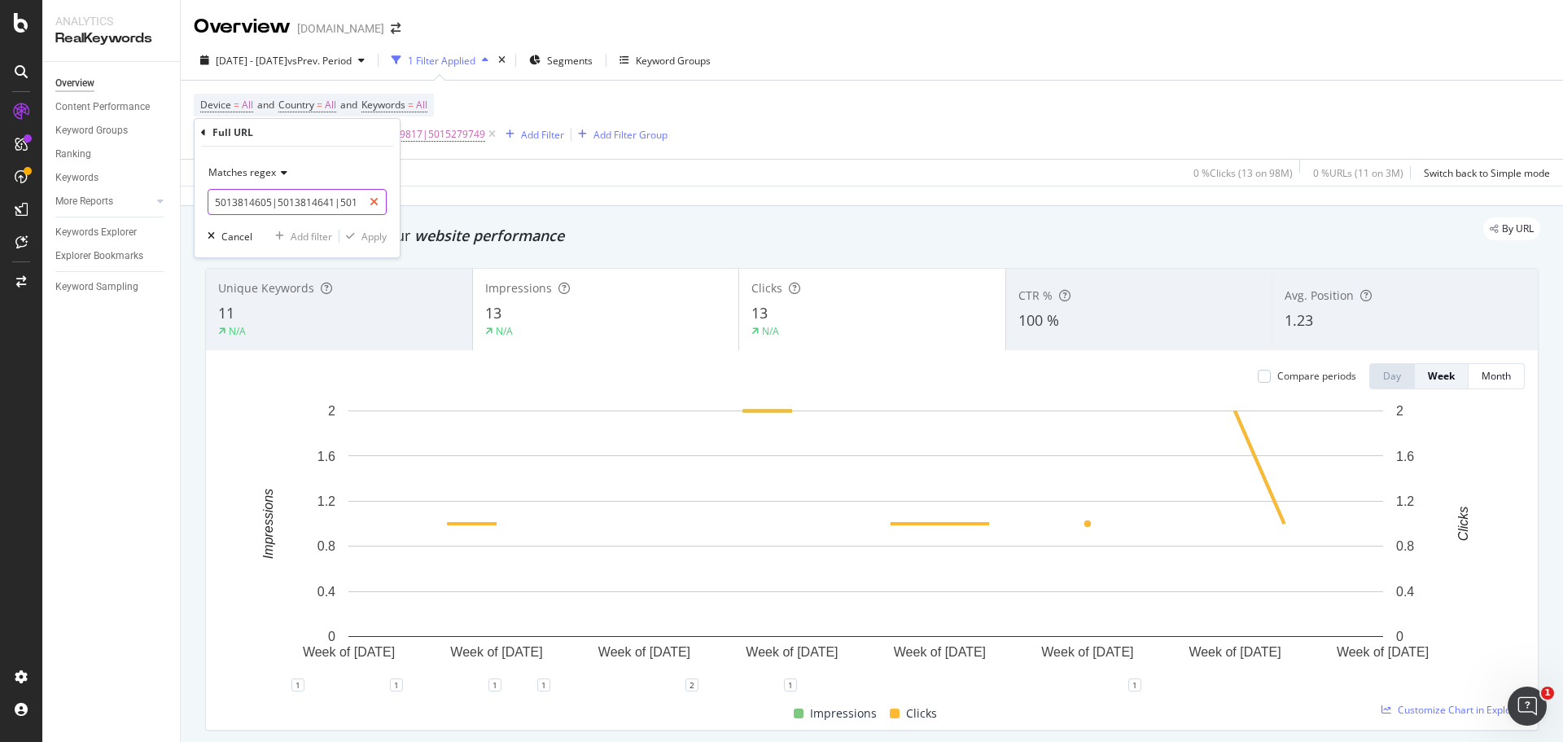
click at [370, 195] on div at bounding box center [374, 202] width 24 height 26
click at [319, 203] on input "text" at bounding box center [296, 202] width 177 height 26
paste input "5013814605|5013814641|5013821893|5014065617|5013814575|5013821897|5014086865|50…"
type input "5013814605|5013814641|5013821893|5014065617|5013814575|5013821897|5014086865|50…"
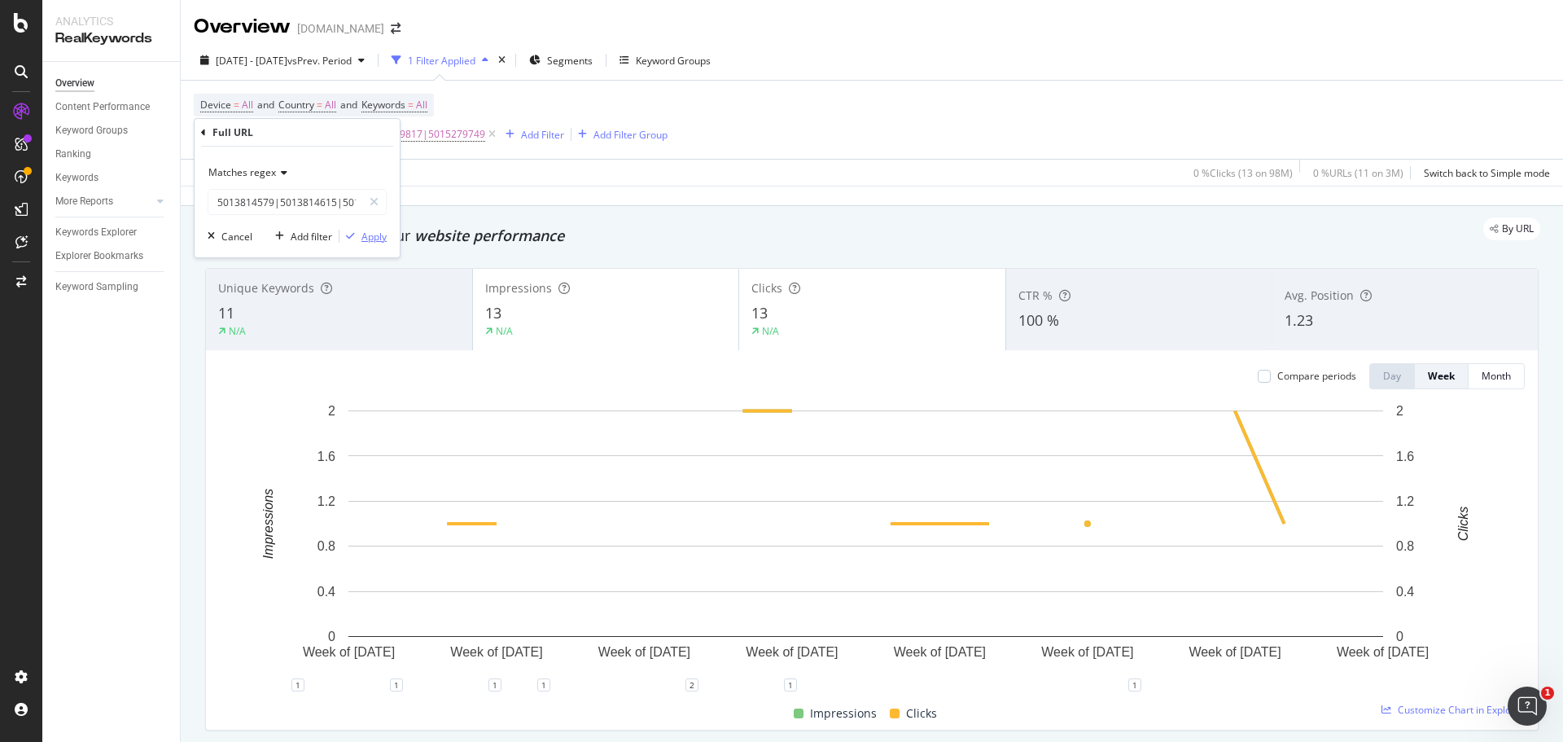
scroll to position [0, 0]
click at [373, 241] on div "Apply" at bounding box center [373, 237] width 25 height 14
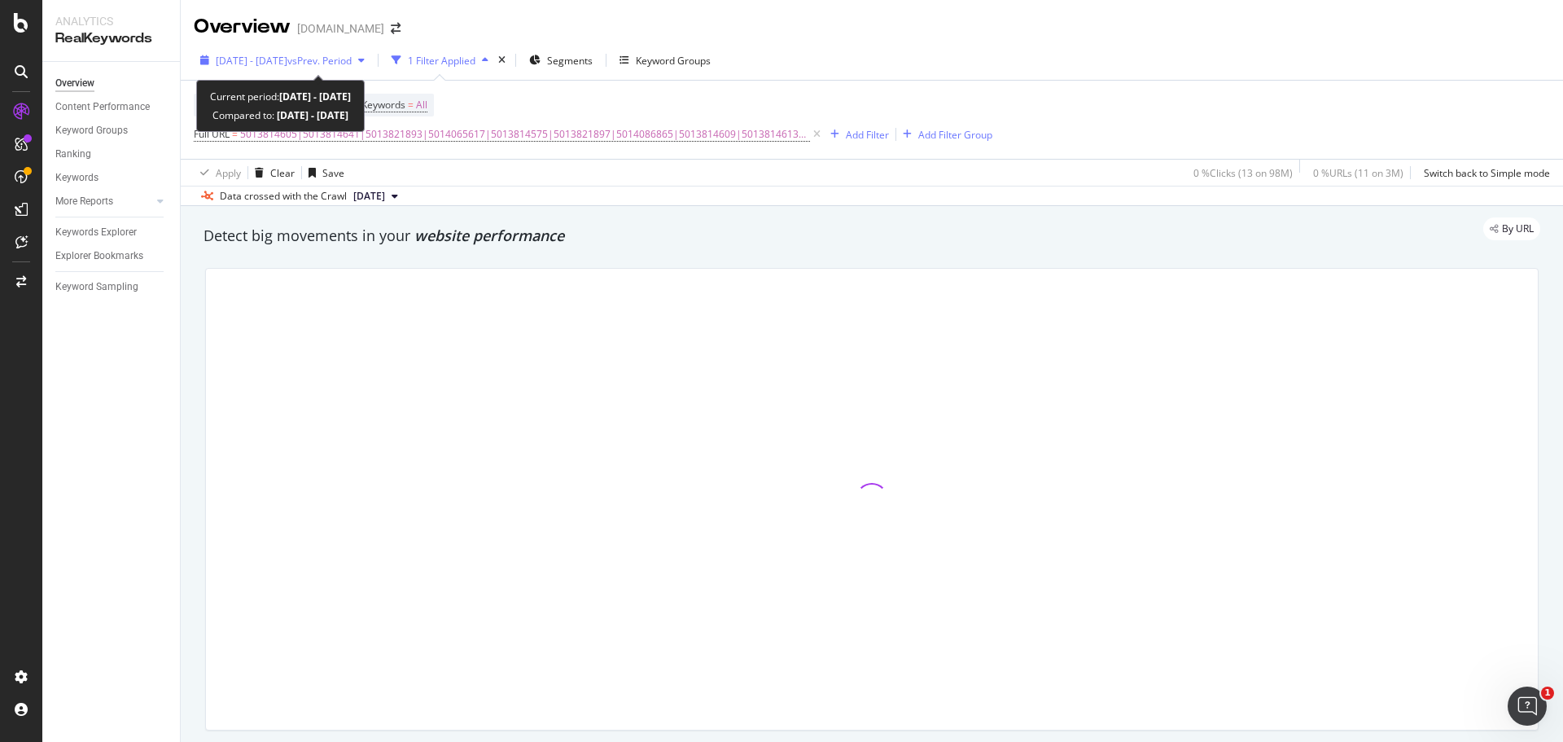
click at [287, 66] on span "[DATE] - [DATE]" at bounding box center [252, 61] width 72 height 14
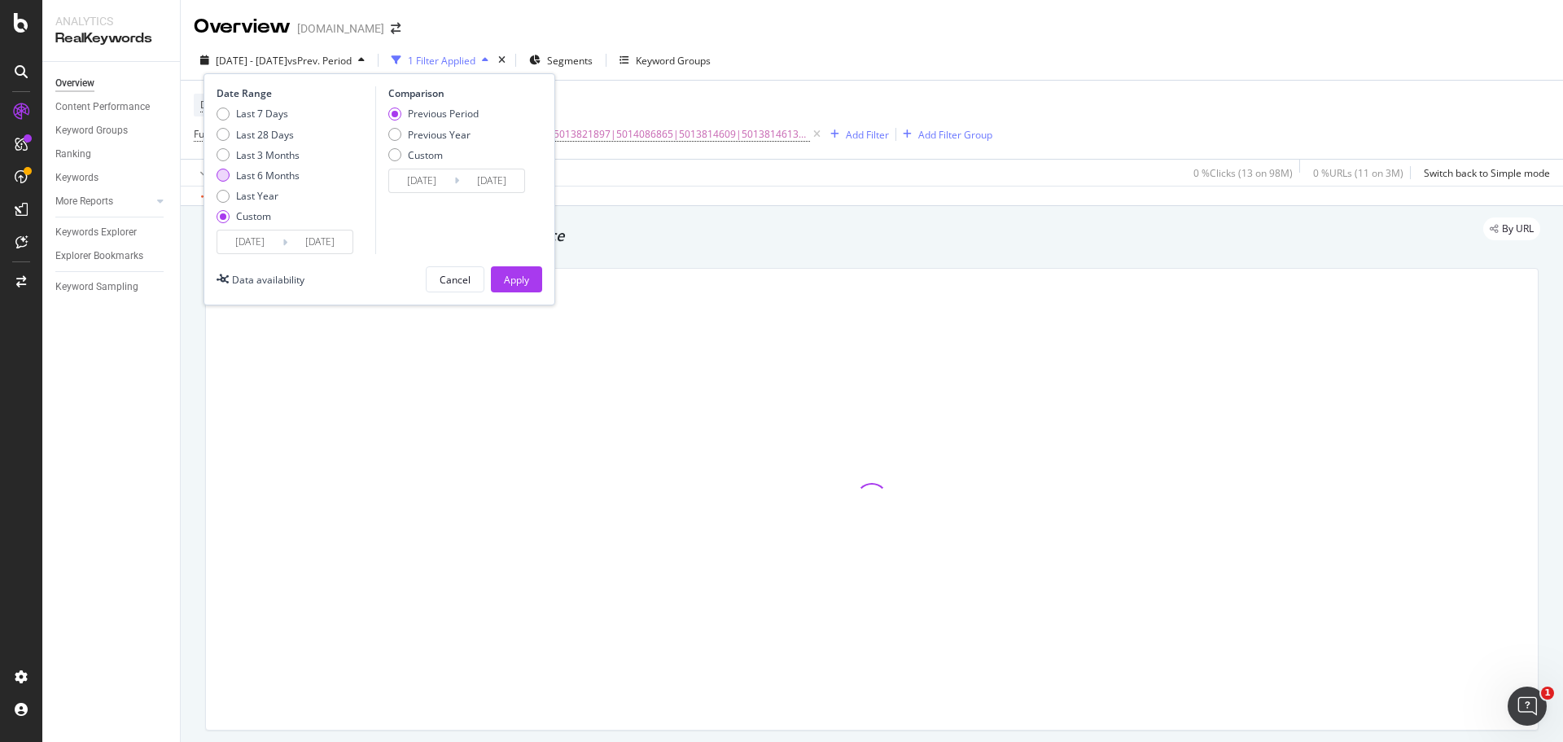
click at [260, 181] on div "Last 6 Months" at bounding box center [267, 176] width 63 height 14
type input "2025/02/20"
type input "2025/08/19"
type input "2024/08/22"
type input "2025/02/19"
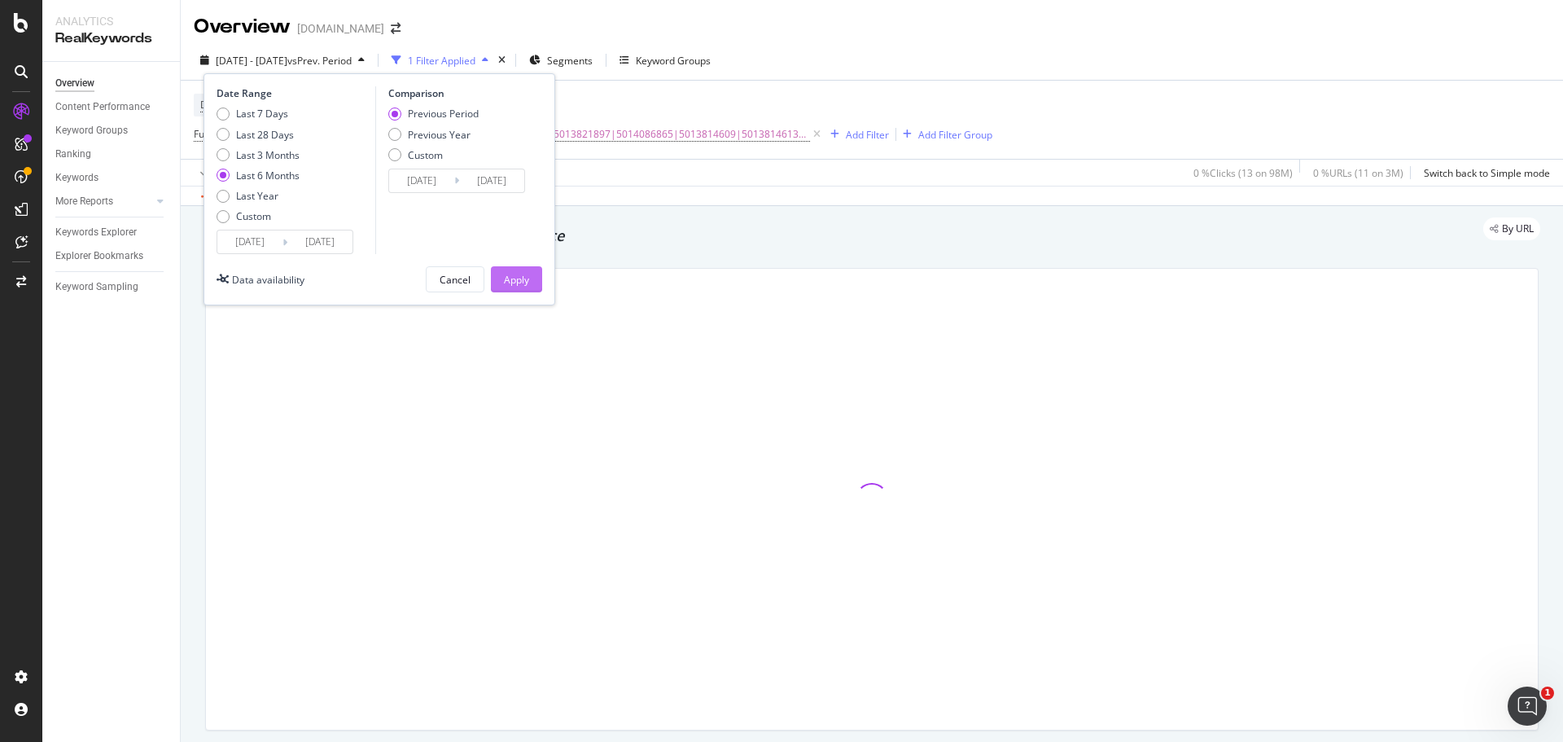
click at [497, 274] on button "Apply" at bounding box center [516, 279] width 51 height 26
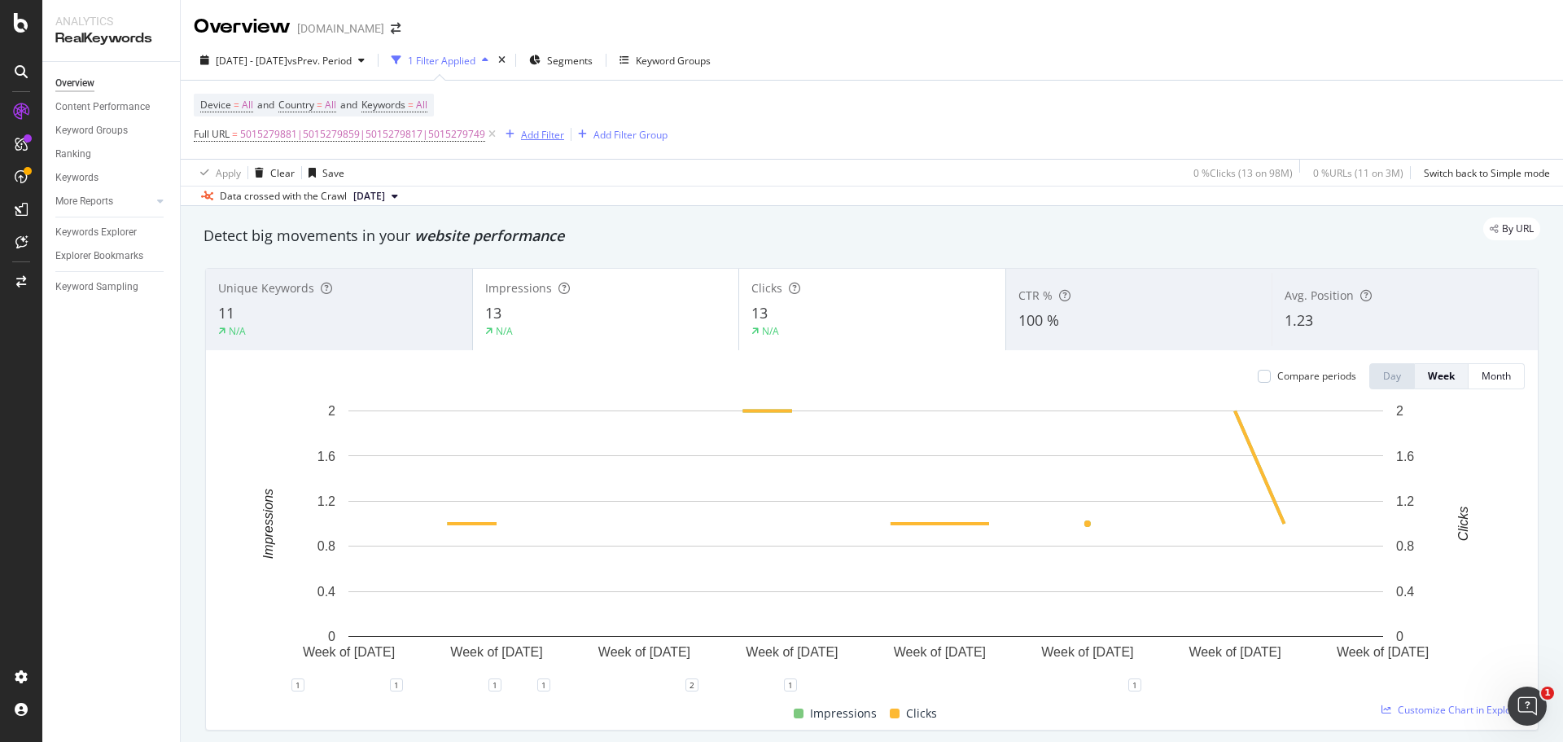
click at [499, 135] on div "button" at bounding box center [510, 134] width 22 height 10
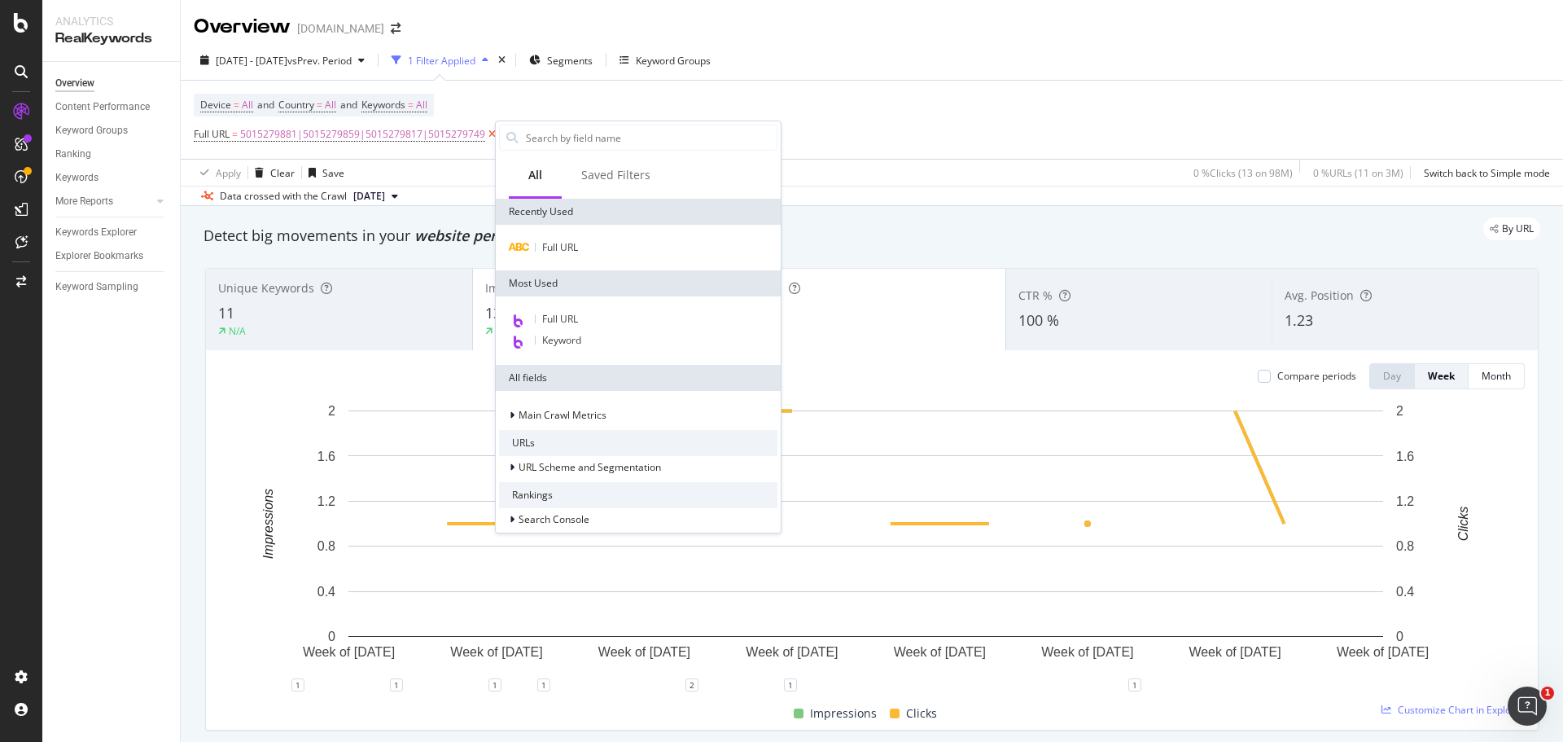
click at [491, 134] on icon at bounding box center [492, 134] width 14 height 16
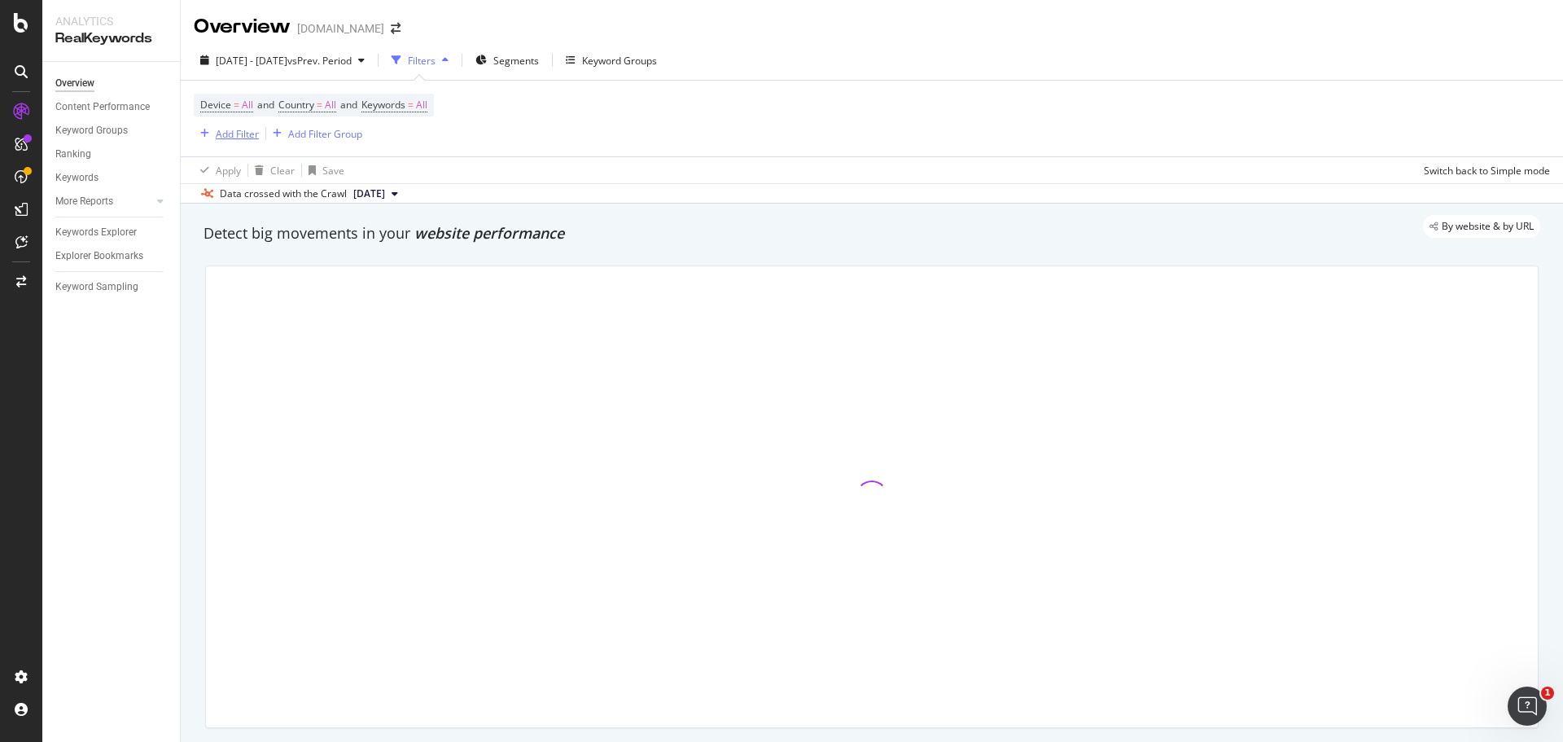
click at [248, 138] on div "Add Filter" at bounding box center [237, 134] width 43 height 14
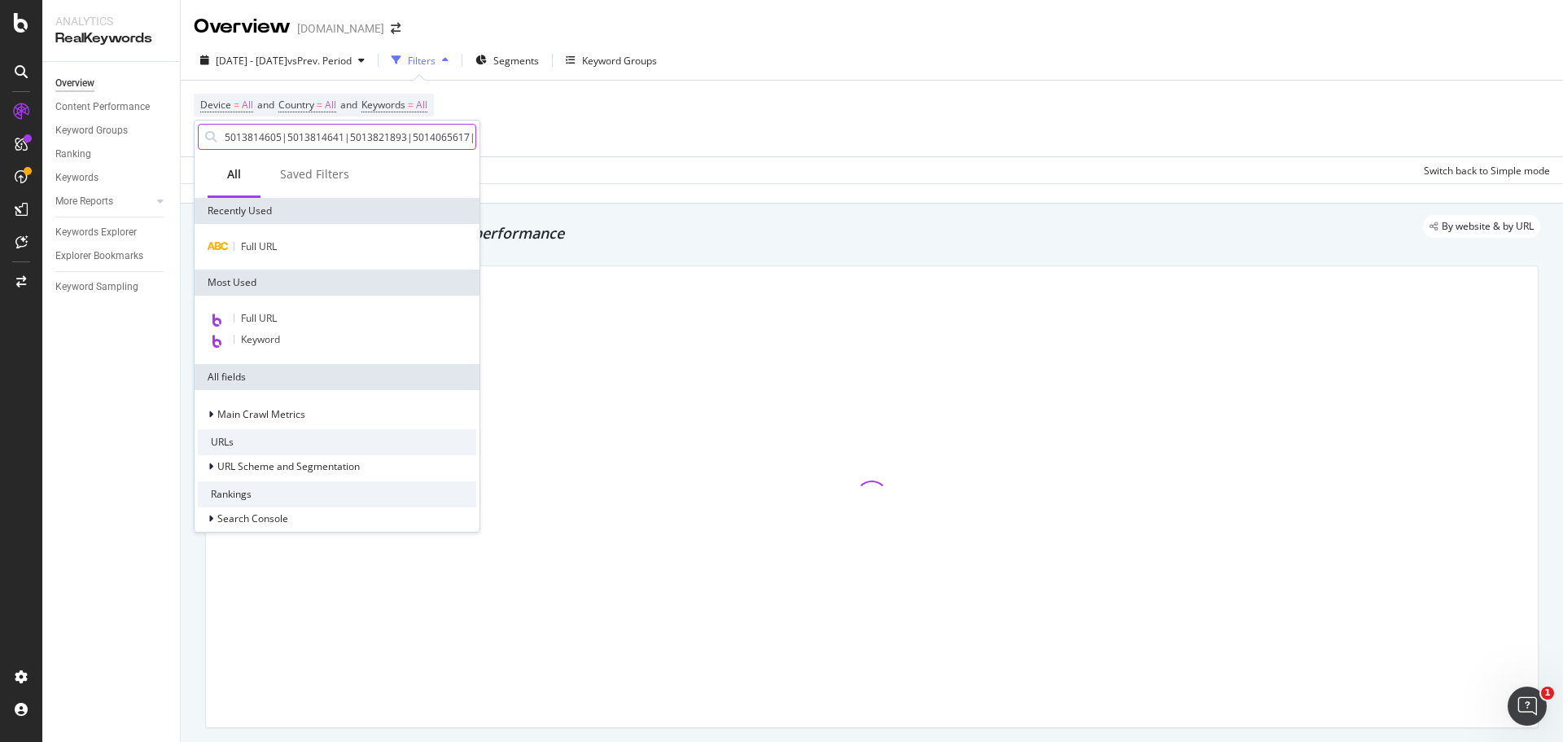
scroll to position [0, 1605]
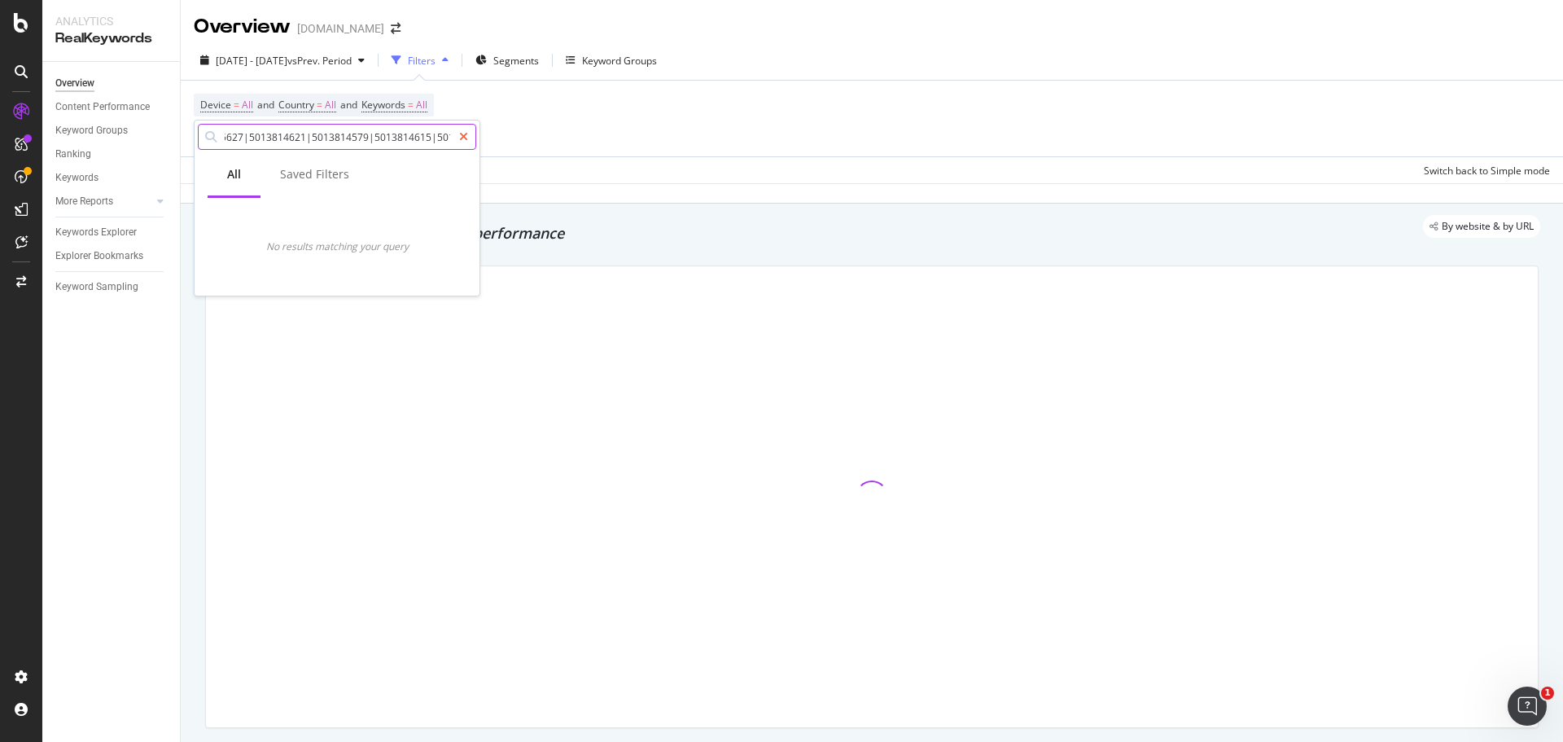
type input "5013814605|5013814641|5013821893|5014065617|5013814575|5013821897|5014086865|50…"
click at [466, 135] on icon at bounding box center [463, 136] width 9 height 11
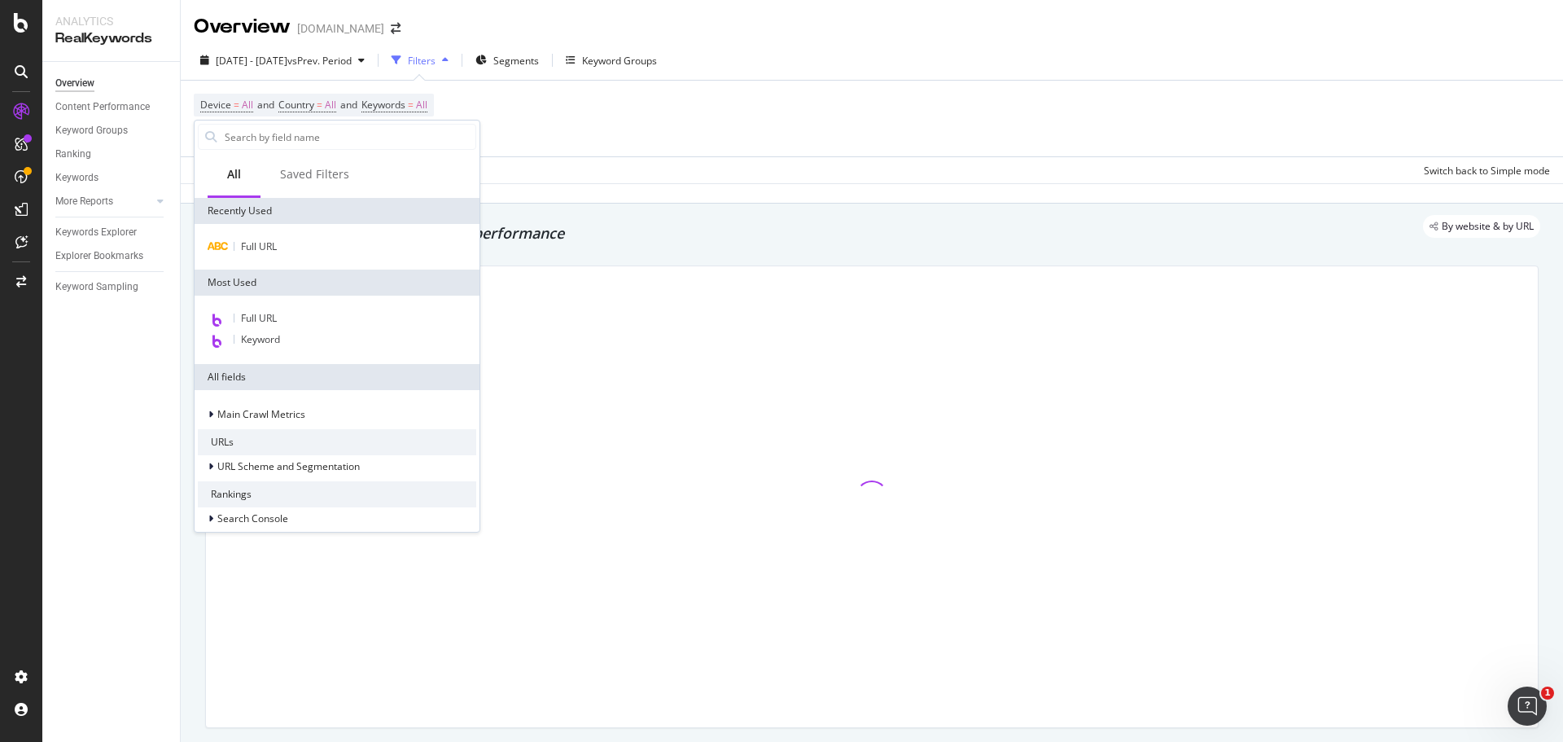
click at [274, 256] on div "Full URL" at bounding box center [337, 247] width 285 height 46
click at [272, 255] on div "Full URL" at bounding box center [337, 247] width 278 height 20
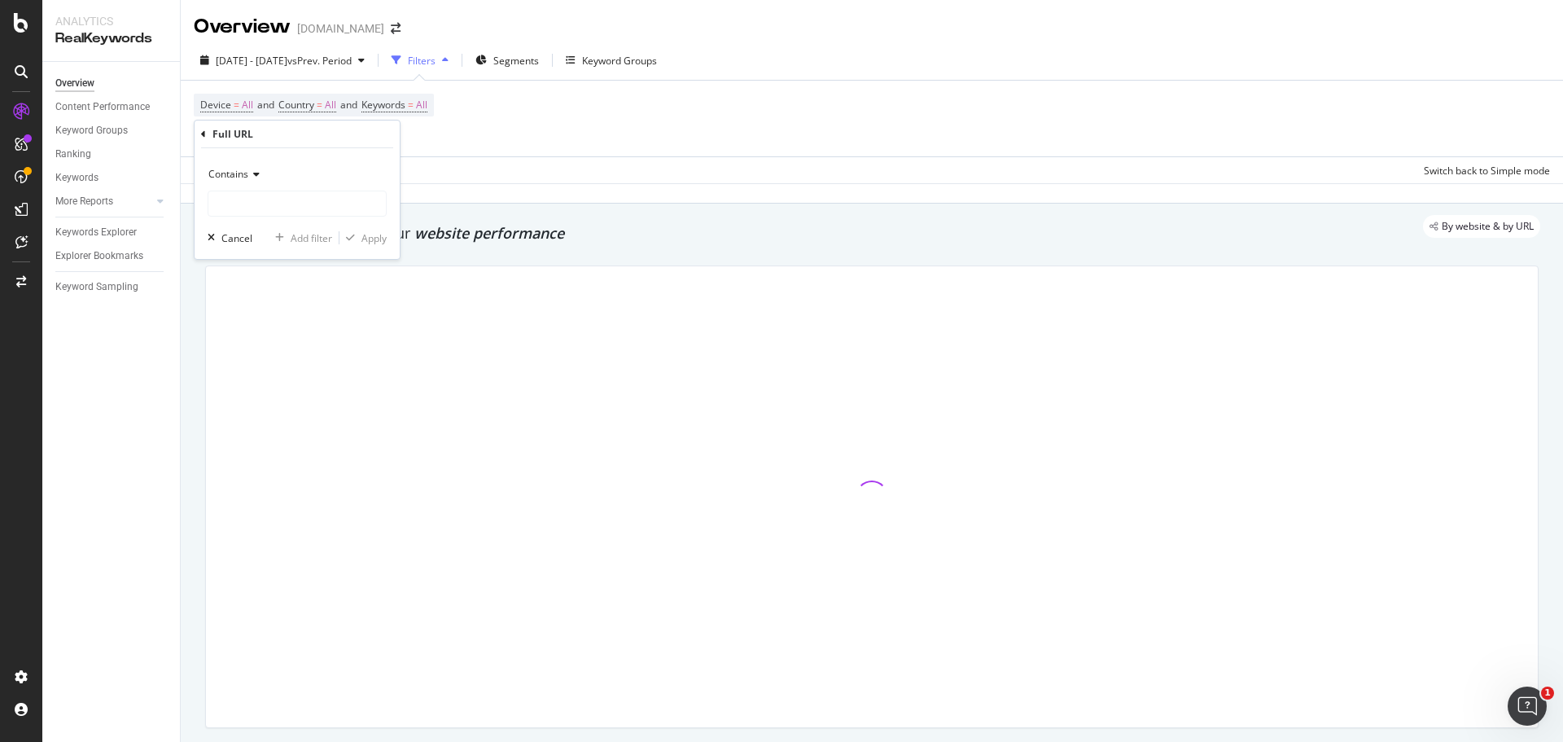
click at [249, 180] on div "Contains" at bounding box center [297, 174] width 179 height 26
click at [275, 375] on span "Matches regex" at bounding box center [250, 377] width 68 height 14
click at [260, 213] on input "text" at bounding box center [296, 203] width 177 height 26
paste input "5013814605|5013814641|5013821893|5014065617|5013814575|5013821897|5014086865|50…"
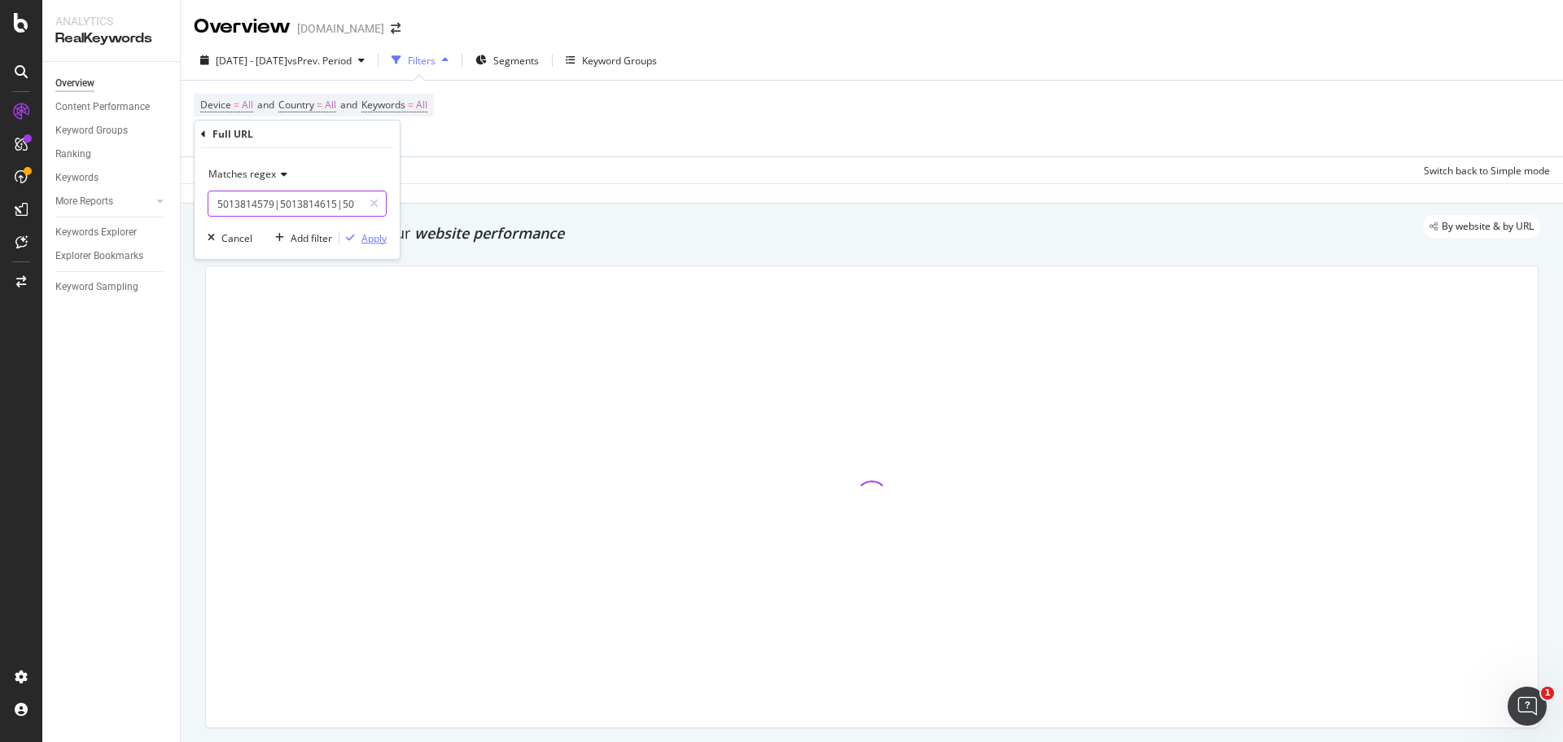
type input "5013814605|5013814641|5013821893|5014065617|5013814575|5013821897|5014086865|50…"
click at [378, 233] on div "Apply" at bounding box center [373, 238] width 25 height 14
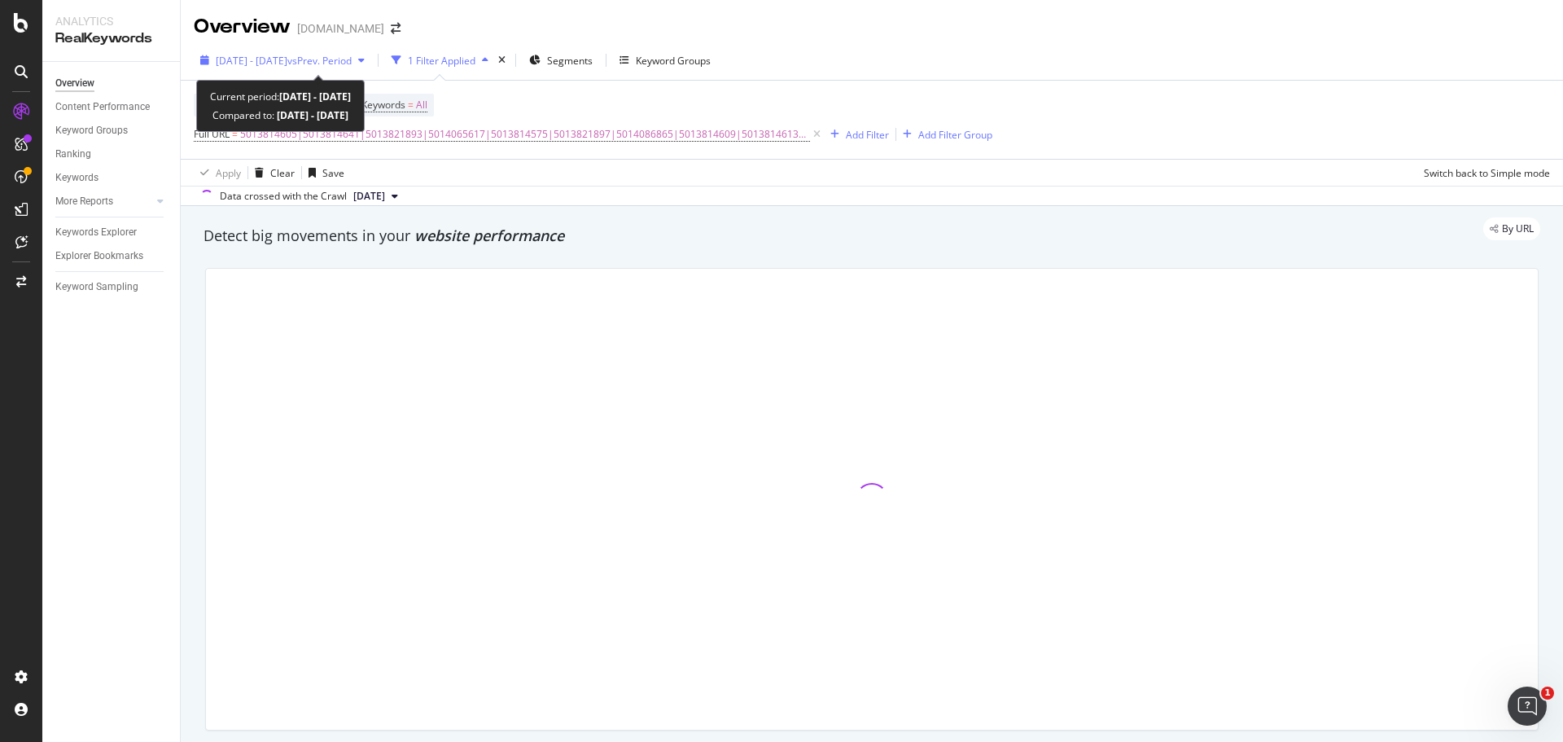
click at [287, 62] on span "2024 Nov. 3rd - 2025 May. 2nd" at bounding box center [252, 61] width 72 height 14
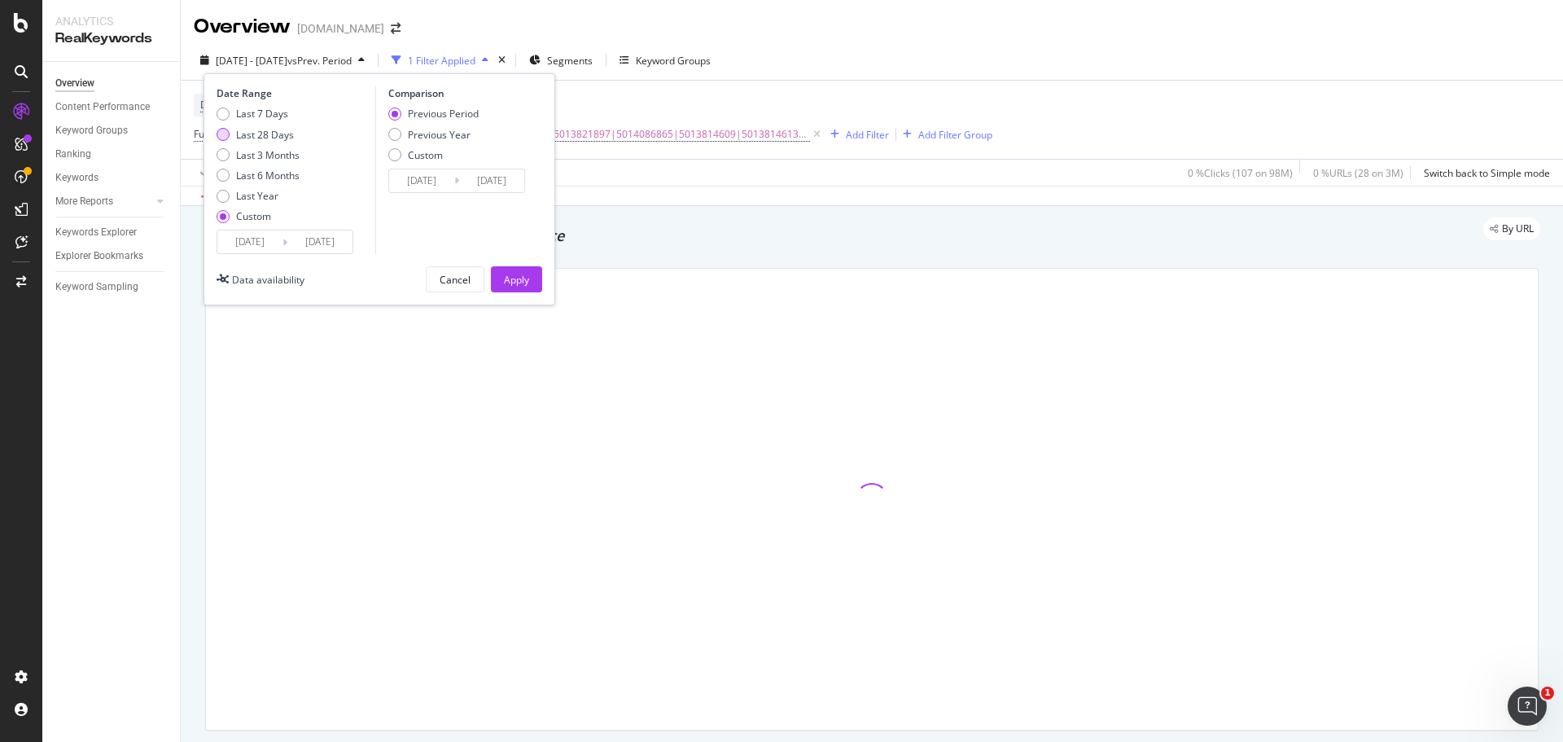
click at [263, 138] on div "Last 28 Days" at bounding box center [265, 135] width 58 height 14
type input "2025/07/23"
type input "2025/08/19"
type input "2025/06/25"
type input "2025/07/22"
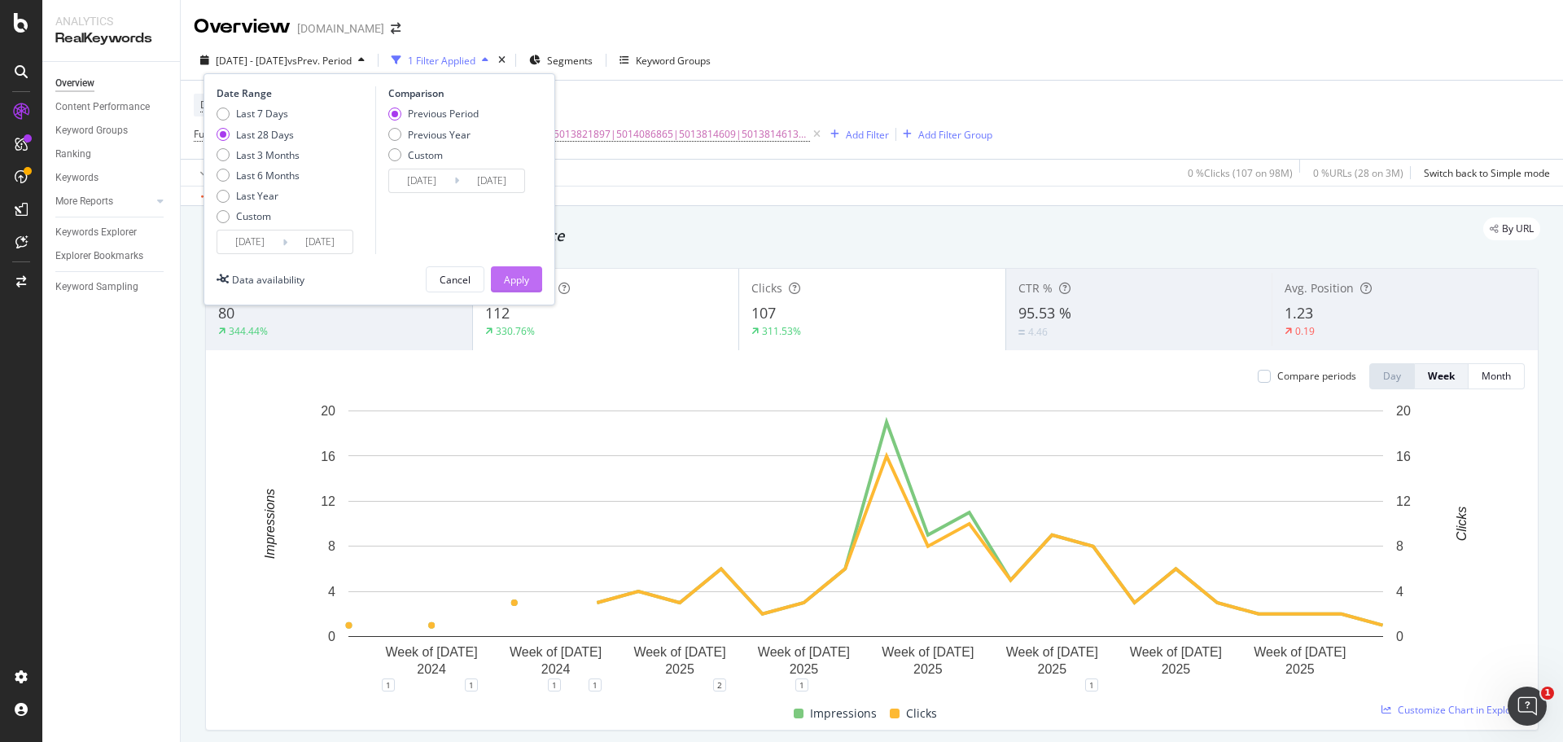
click at [516, 282] on div "Apply" at bounding box center [516, 280] width 25 height 14
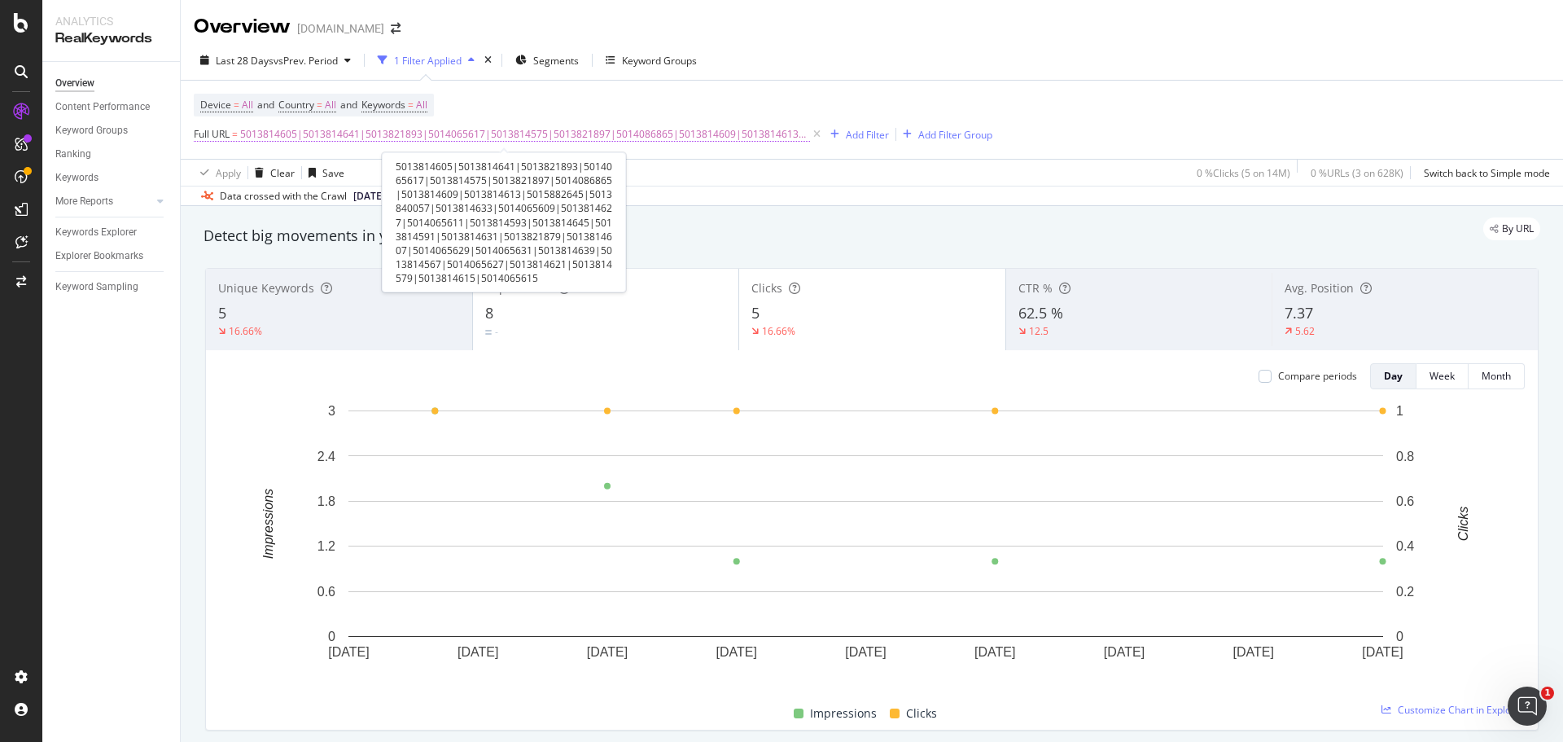
click at [734, 129] on span "5013814605|5013814641|5013821893|5014065617|5013814575|5013821897|5014086865|50…" at bounding box center [525, 134] width 570 height 23
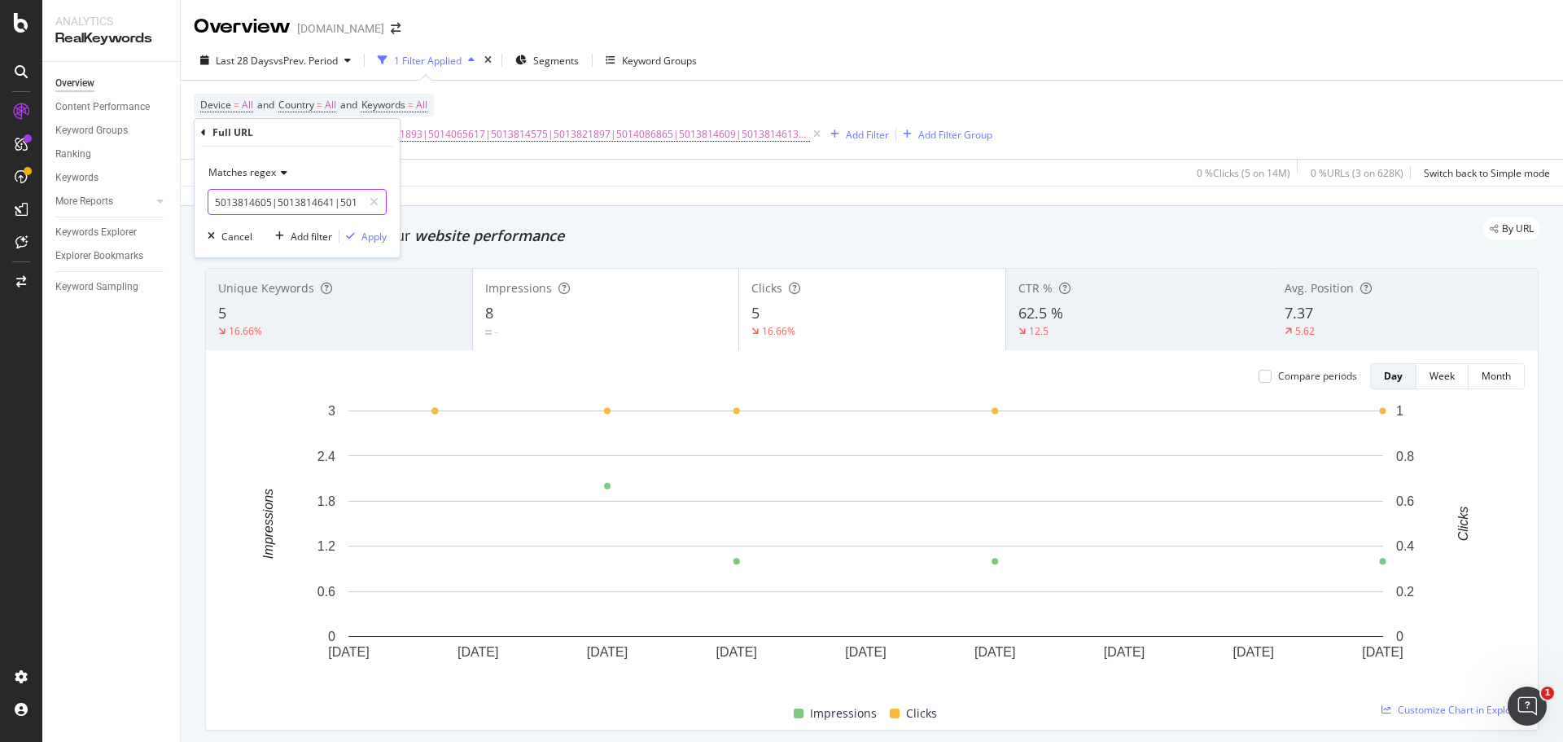
click at [291, 201] on input "5013814605|5013814641|5013821893|5014065617|5013814575|5013821897|5014086865|50…" at bounding box center [285, 202] width 154 height 26
paste input "5014906585|5014906589|5014906583|5014906587|5014065623|5014065613|5013821883|50…"
type input "5014906585|5014906589|5014906583|5014906587|5014065623|5014065613|5013821883|50…"
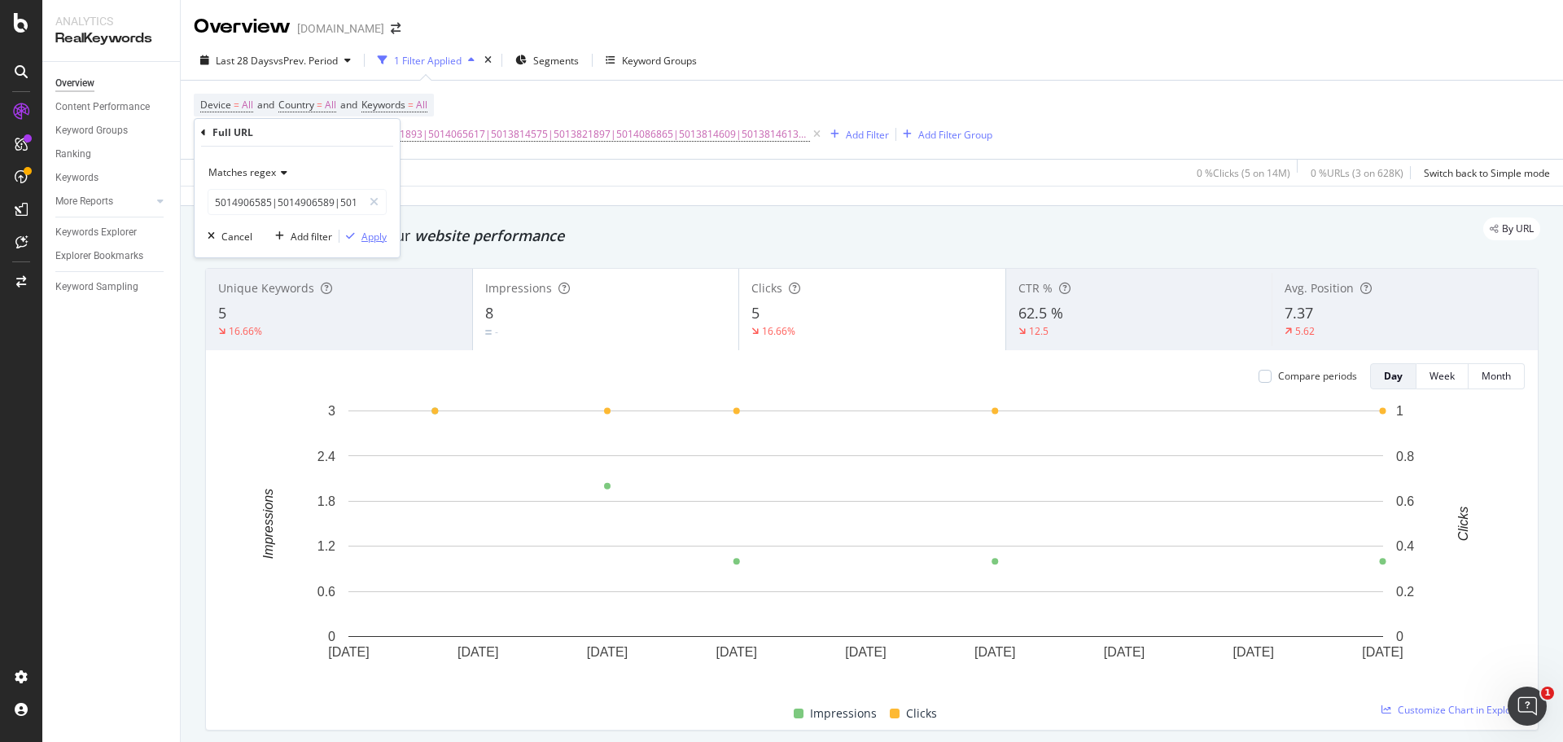
click at [382, 236] on div "Apply" at bounding box center [373, 237] width 25 height 14
